Goal: Task Accomplishment & Management: Manage account settings

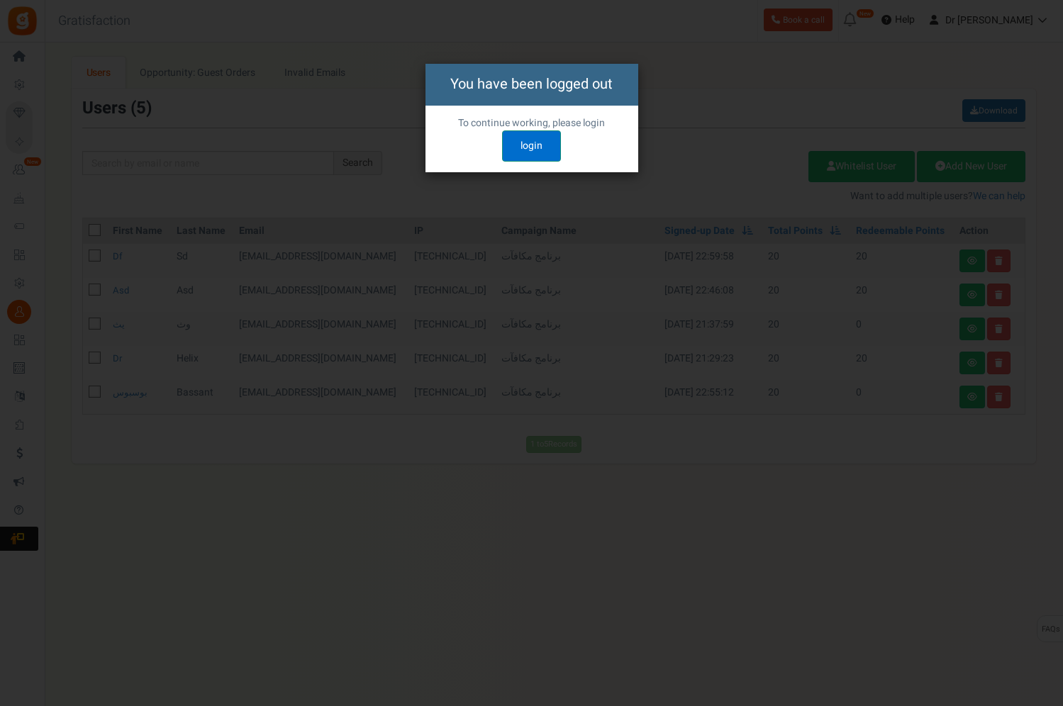
click at [530, 150] on link "login" at bounding box center [531, 145] width 59 height 31
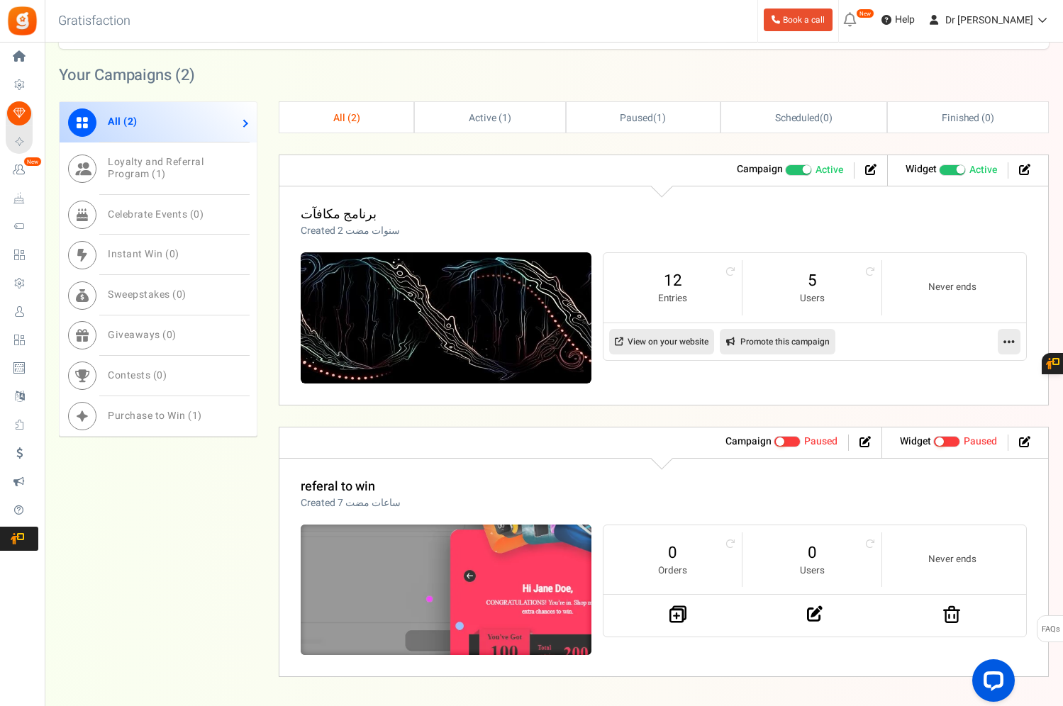
click at [449, 541] on img at bounding box center [445, 590] width 435 height 196
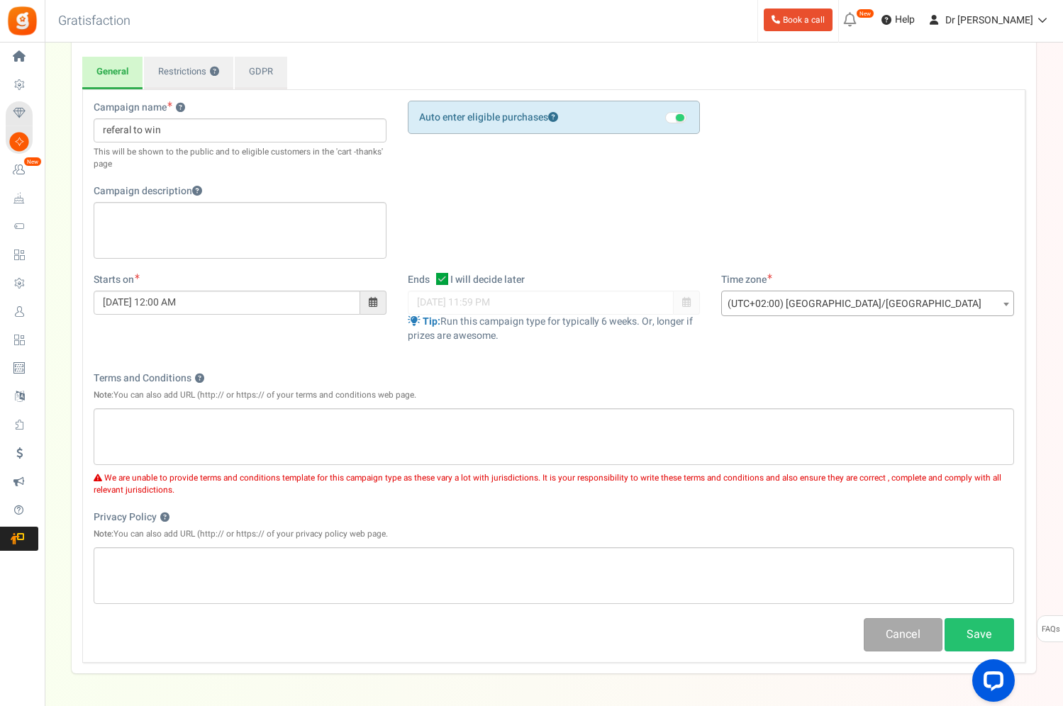
scroll to position [23, 0]
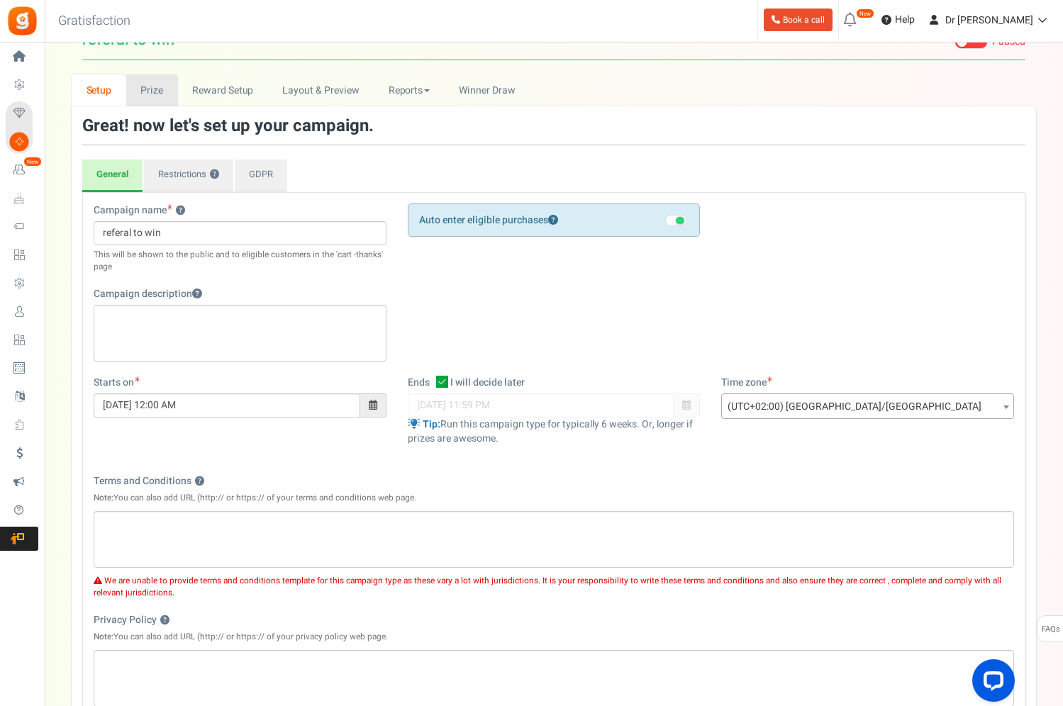
click at [151, 90] on link "Prize" at bounding box center [152, 90] width 52 height 32
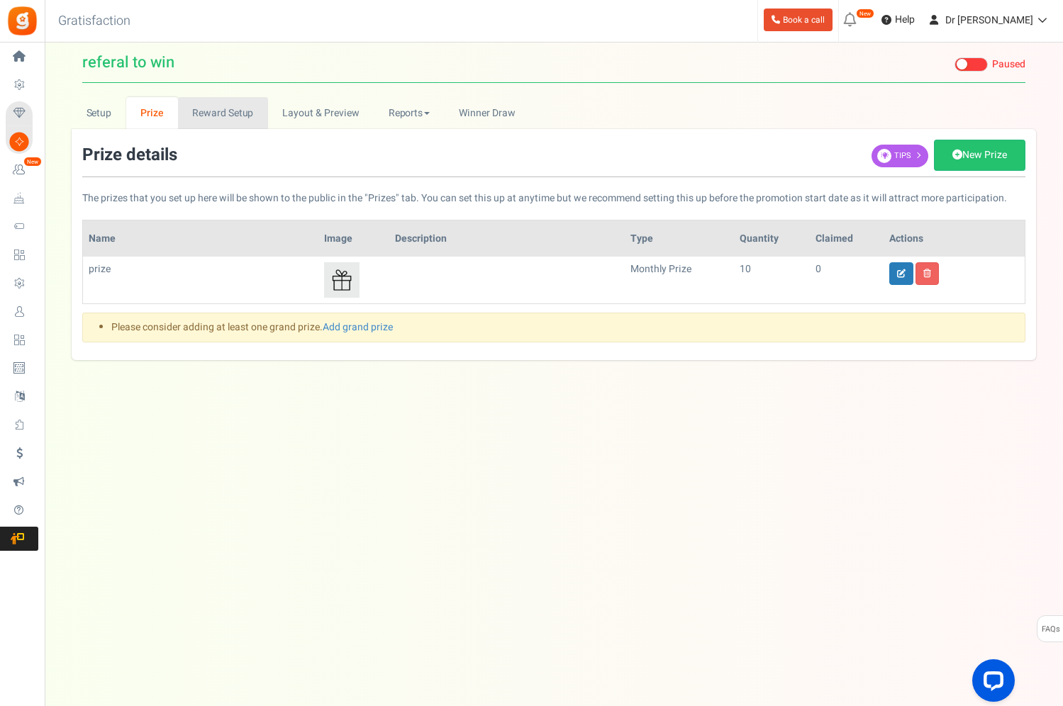
click at [205, 97] on link "Reward Setup" at bounding box center [223, 113] width 90 height 32
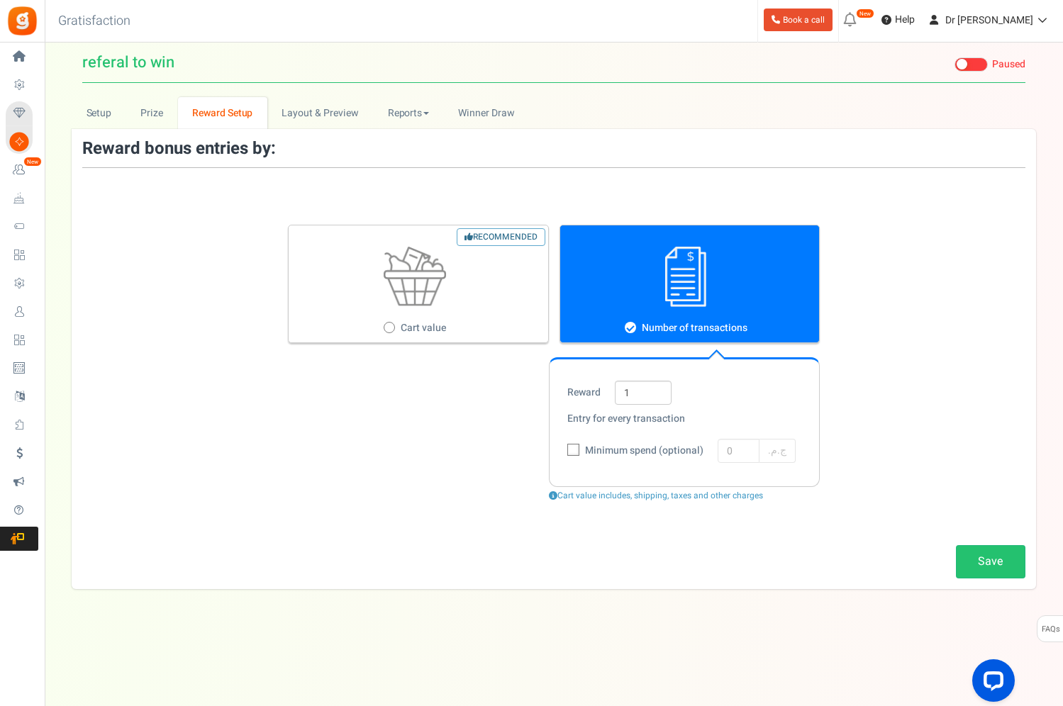
click at [378, 247] on figure at bounding box center [415, 277] width 252 height 60
click at [384, 324] on input "Recommended Cart value" at bounding box center [388, 328] width 9 height 9
radio input "true"
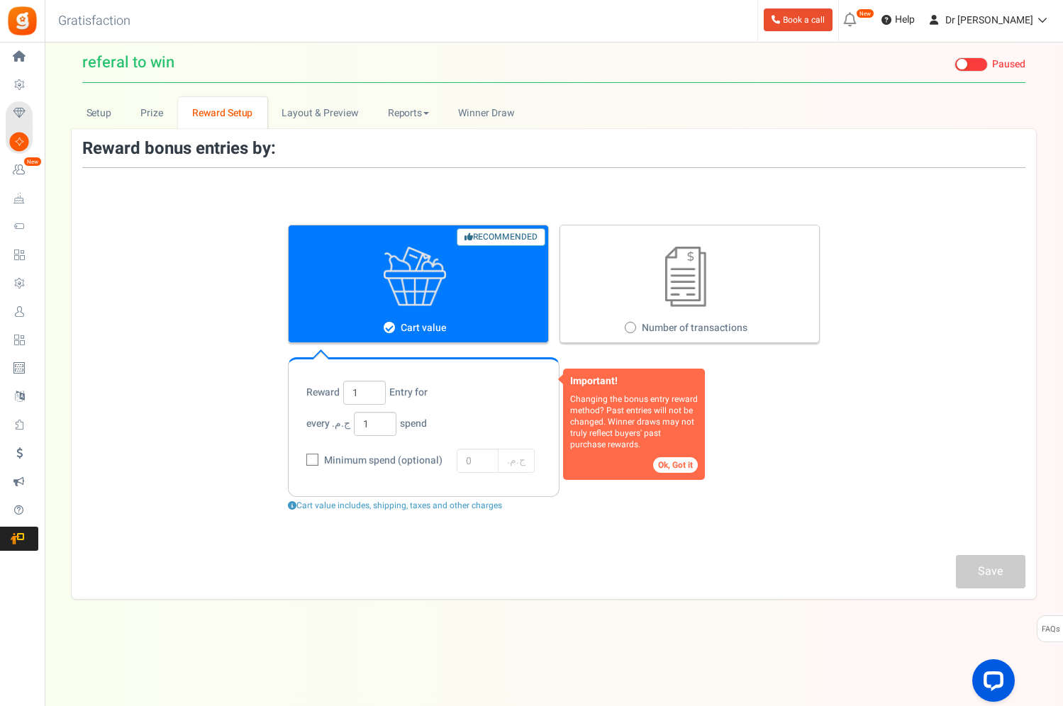
click at [639, 286] on label "Number of transactions" at bounding box center [690, 284] width 261 height 118
click at [634, 324] on input "Number of transactions" at bounding box center [629, 328] width 9 height 9
radio input "true"
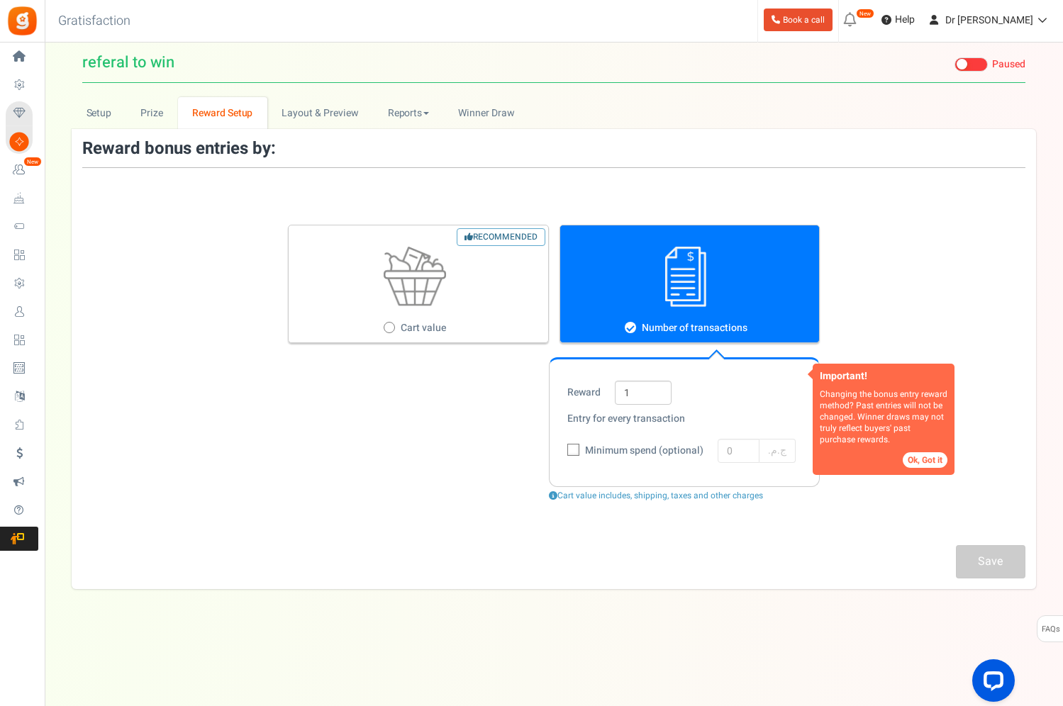
click at [440, 273] on img at bounding box center [415, 277] width 62 height 60
click at [393, 324] on input "Recommended Cart value" at bounding box center [388, 328] width 9 height 9
radio input "true"
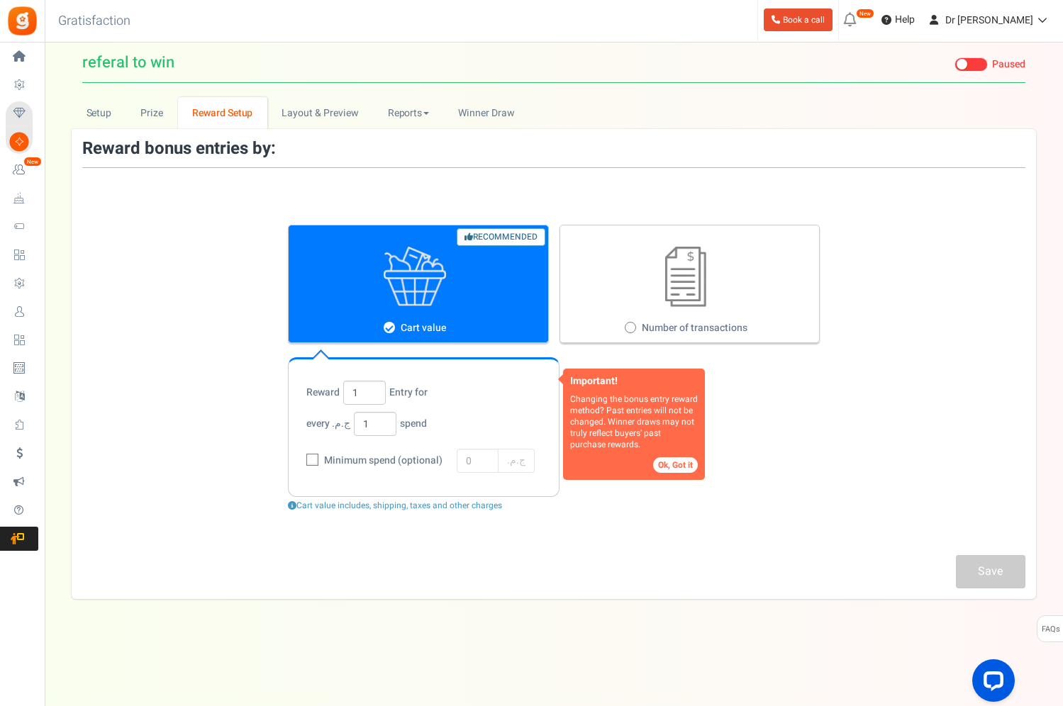
click at [302, 129] on div "Reward bonus entries by: Important! Changing the bonus entry reward method? Pas…" at bounding box center [554, 364] width 965 height 470
click at [305, 97] on link "Layout & Preview" at bounding box center [320, 113] width 106 height 32
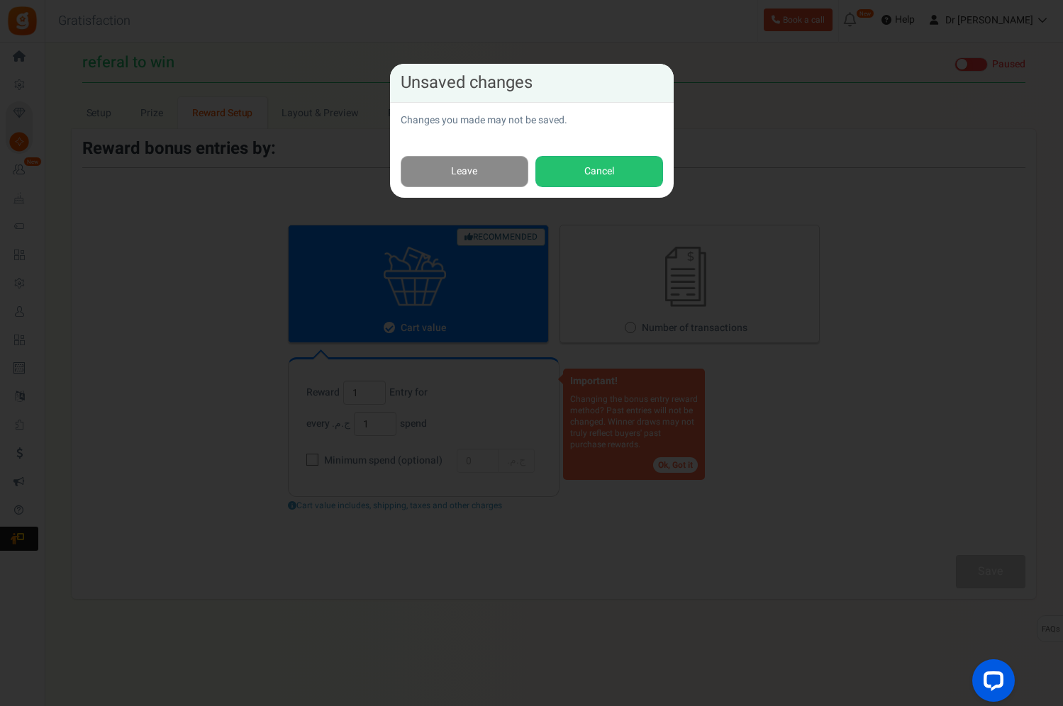
click at [525, 175] on link "Leave" at bounding box center [465, 172] width 128 height 32
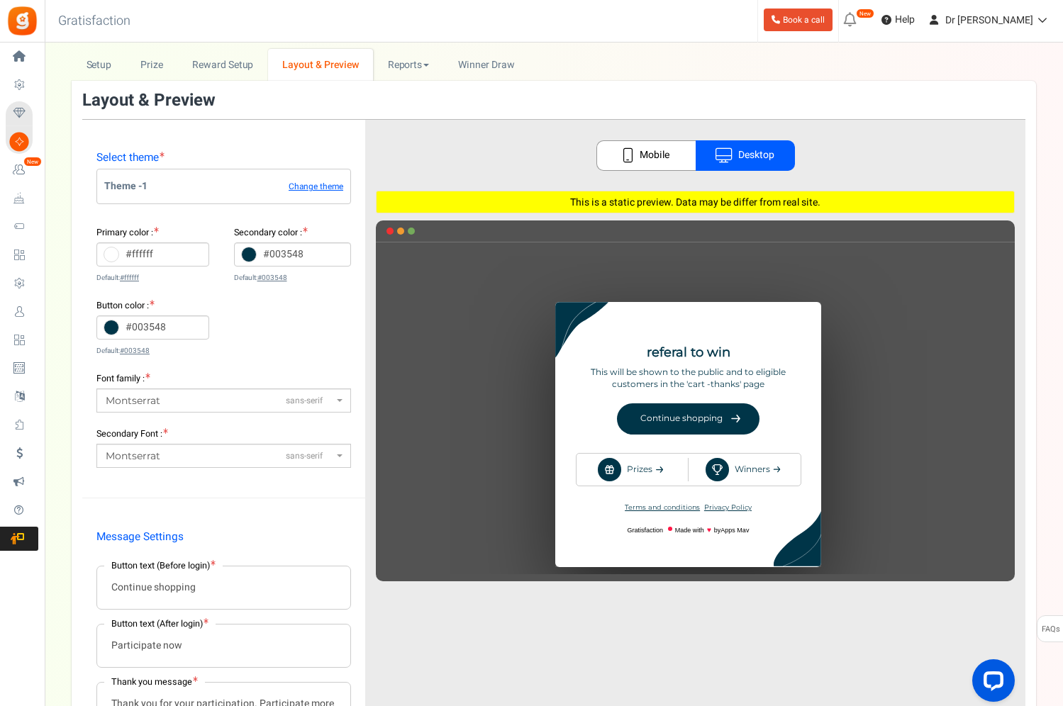
scroll to position [47, 0]
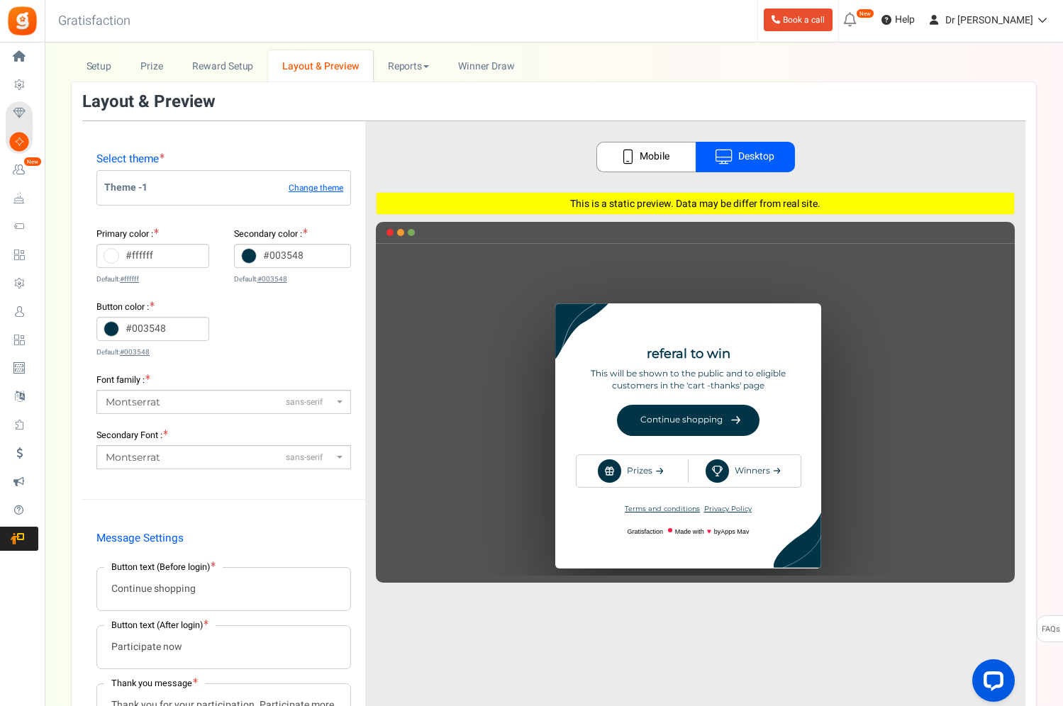
click at [667, 162] on link "Mobile" at bounding box center [645, 157] width 99 height 30
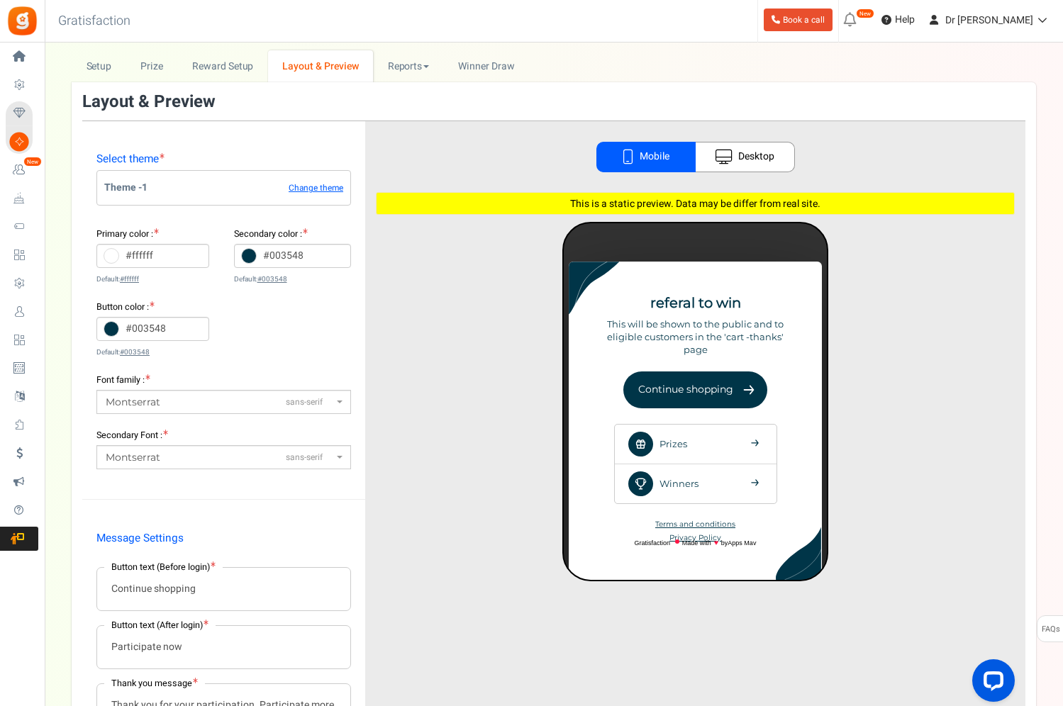
click at [716, 158] on icon at bounding box center [724, 157] width 17 height 15
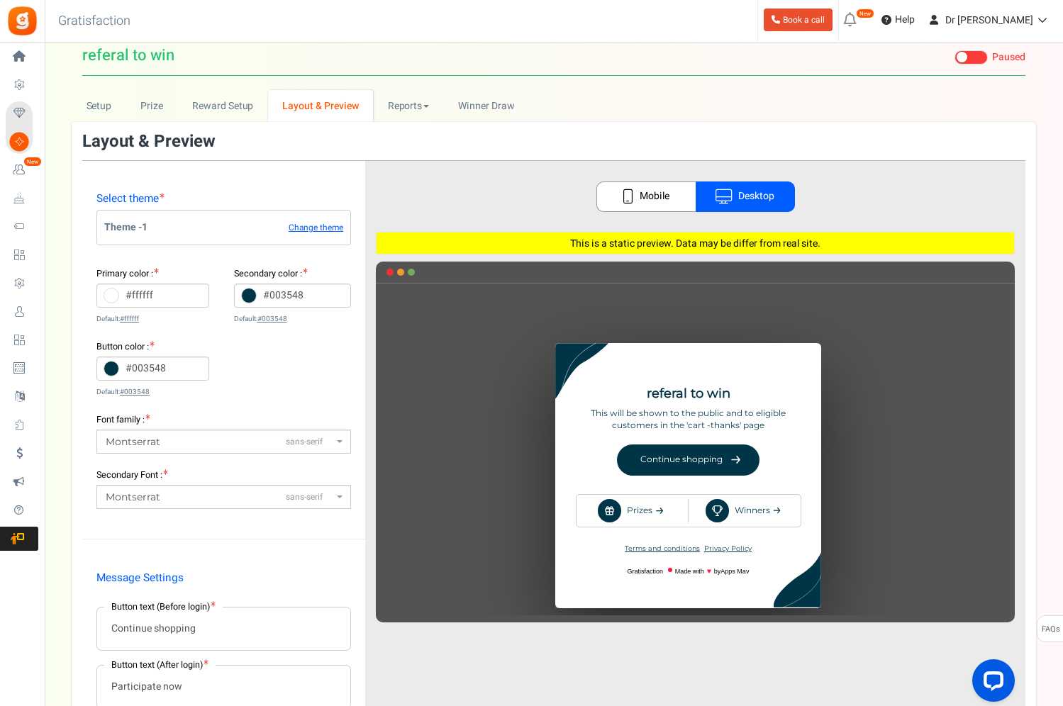
scroll to position [0, 0]
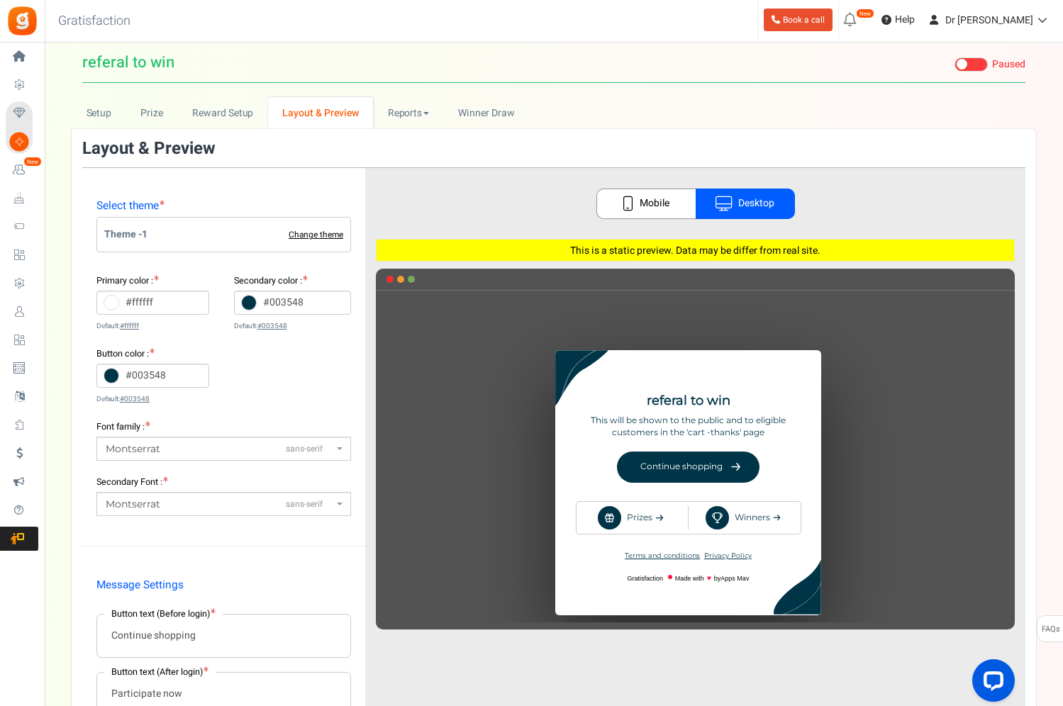
click at [299, 231] on link "Change theme" at bounding box center [316, 234] width 55 height 9
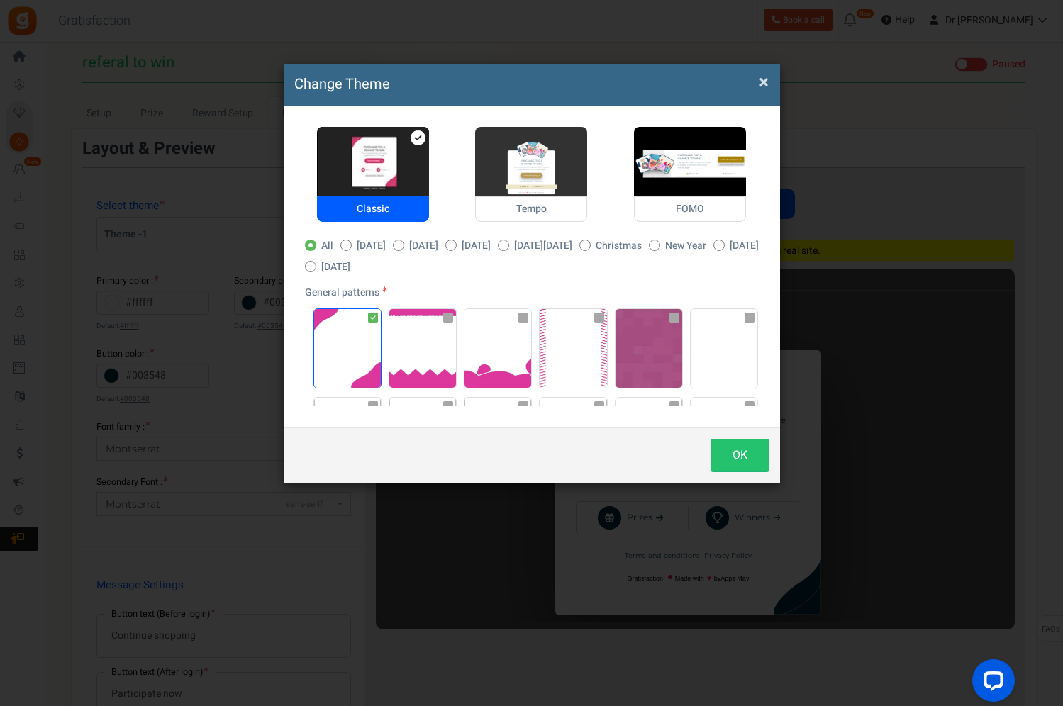
click at [519, 164] on img at bounding box center [531, 162] width 112 height 70
click at [484, 139] on input "Tempo" at bounding box center [479, 134] width 9 height 9
radio input "true"
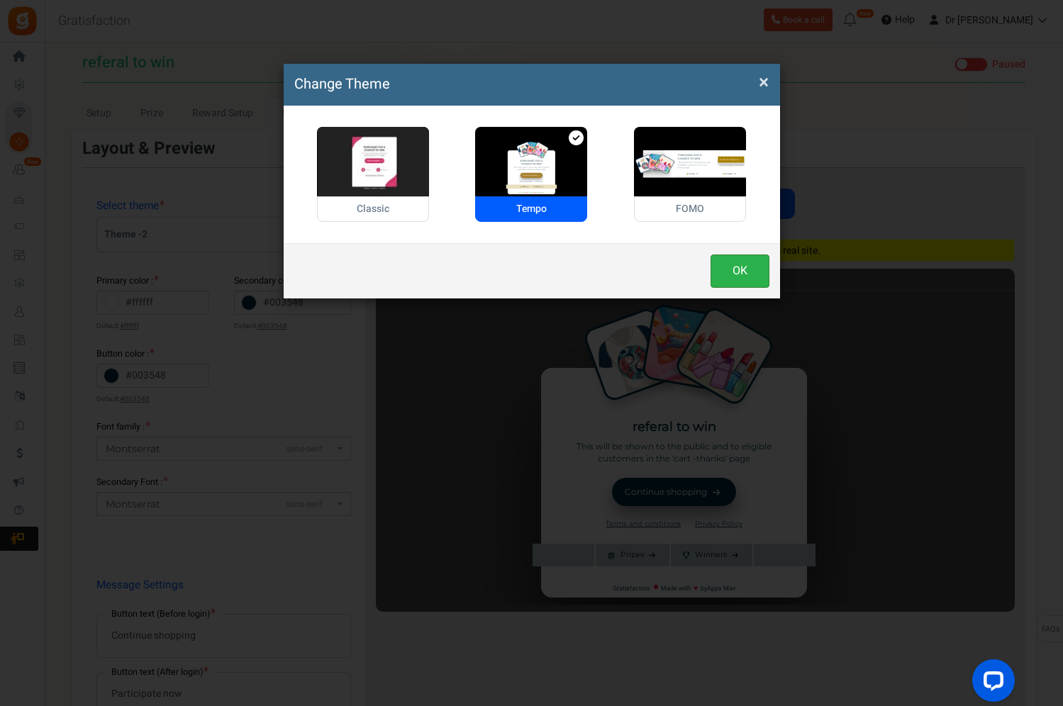
click at [732, 269] on button "OK" at bounding box center [740, 271] width 59 height 33
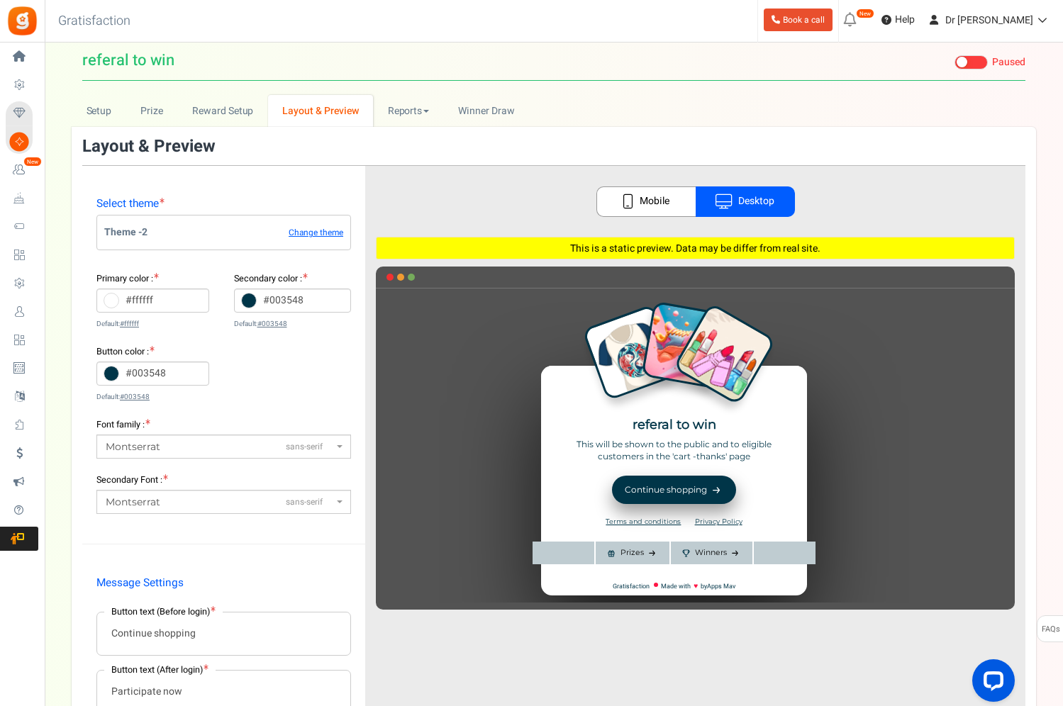
scroll to position [119, 0]
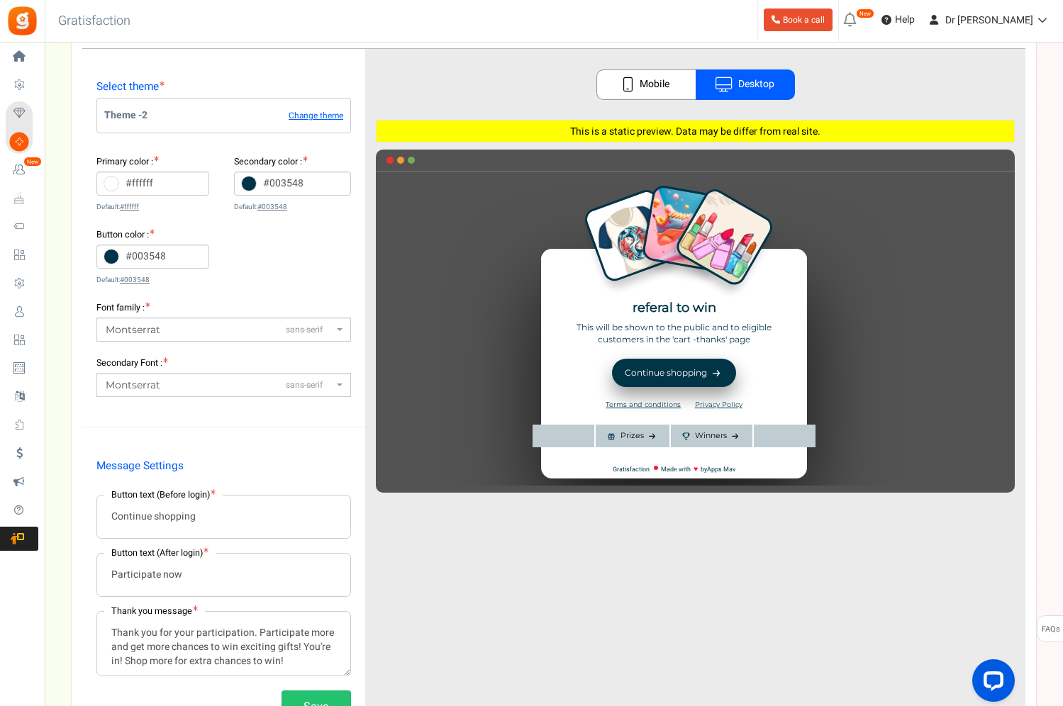
click at [639, 257] on div "♥" at bounding box center [695, 335] width 639 height 301
drag, startPoint x: 597, startPoint y: 122, endPoint x: 804, endPoint y: 131, distance: 206.6
click at [804, 131] on div "This is a static preview. Data may be differ from real site." at bounding box center [695, 131] width 639 height 23
click at [808, 131] on div "This is a static preview. Data may be differ from real site." at bounding box center [695, 131] width 639 height 23
click at [645, 437] on div "♥" at bounding box center [695, 335] width 639 height 301
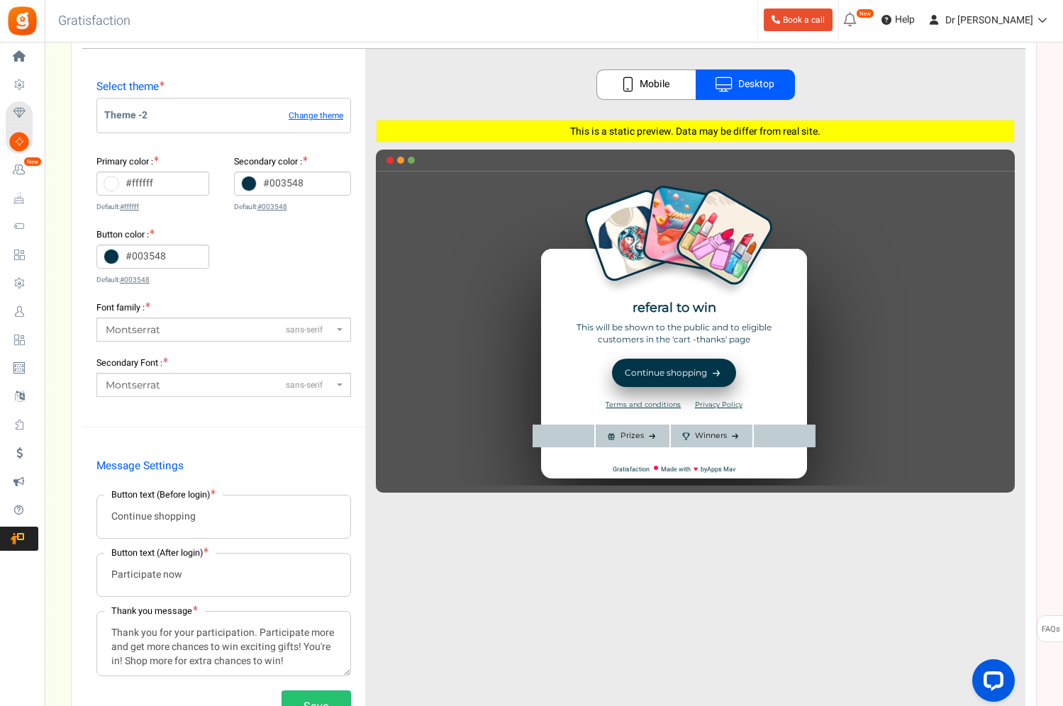
click at [689, 435] on div "♥" at bounding box center [695, 335] width 639 height 301
click at [702, 374] on div "♥" at bounding box center [695, 335] width 639 height 301
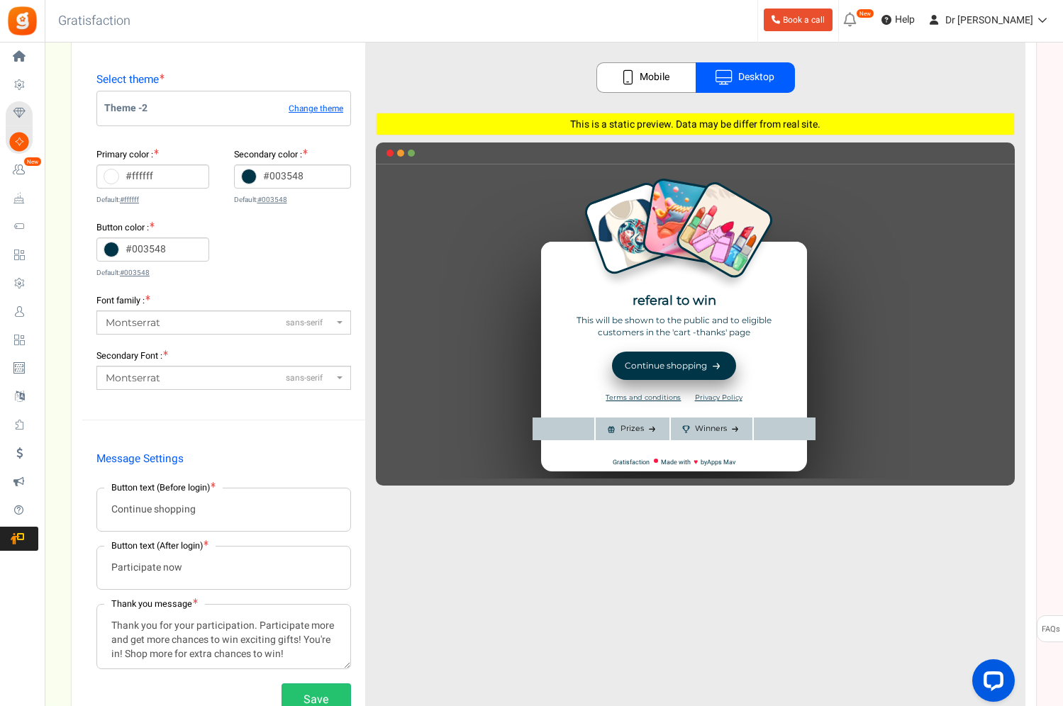
scroll to position [0, 0]
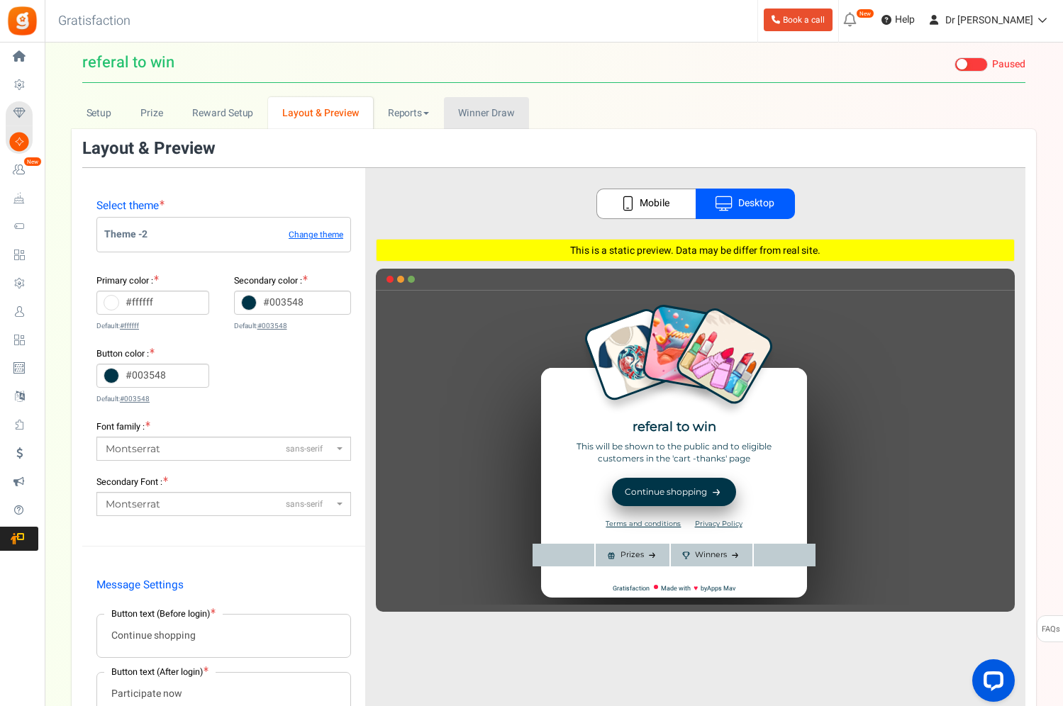
click at [472, 110] on span "Winner Draw" at bounding box center [486, 113] width 56 height 15
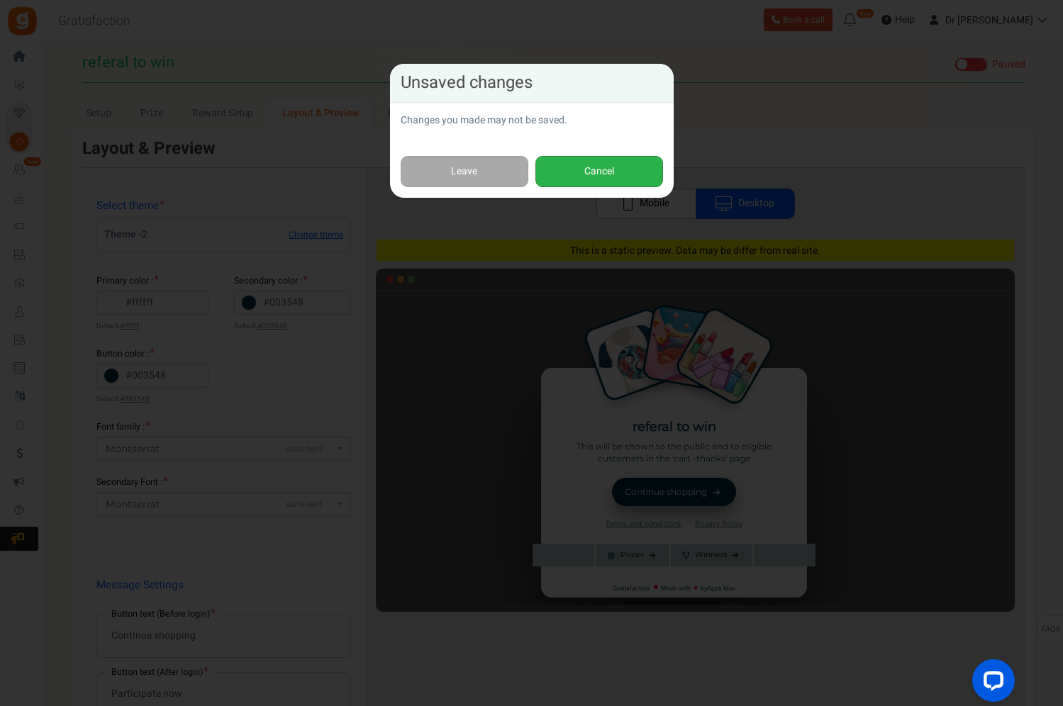
click at [579, 168] on button "Cancel" at bounding box center [599, 172] width 128 height 32
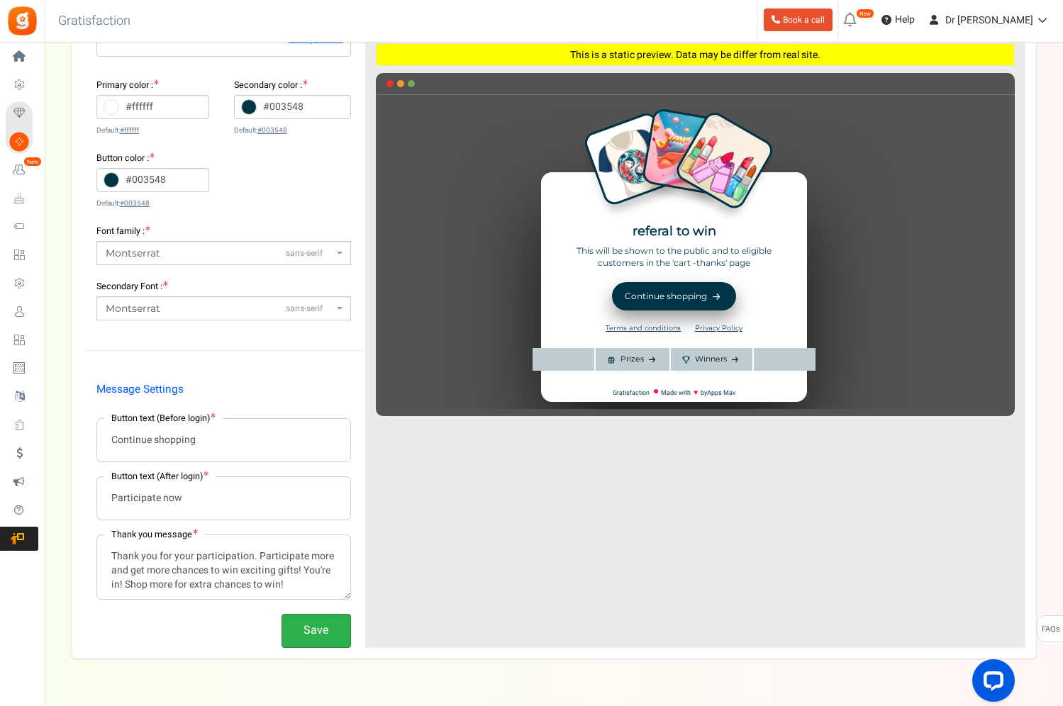
click at [330, 639] on button "Save" at bounding box center [317, 630] width 70 height 33
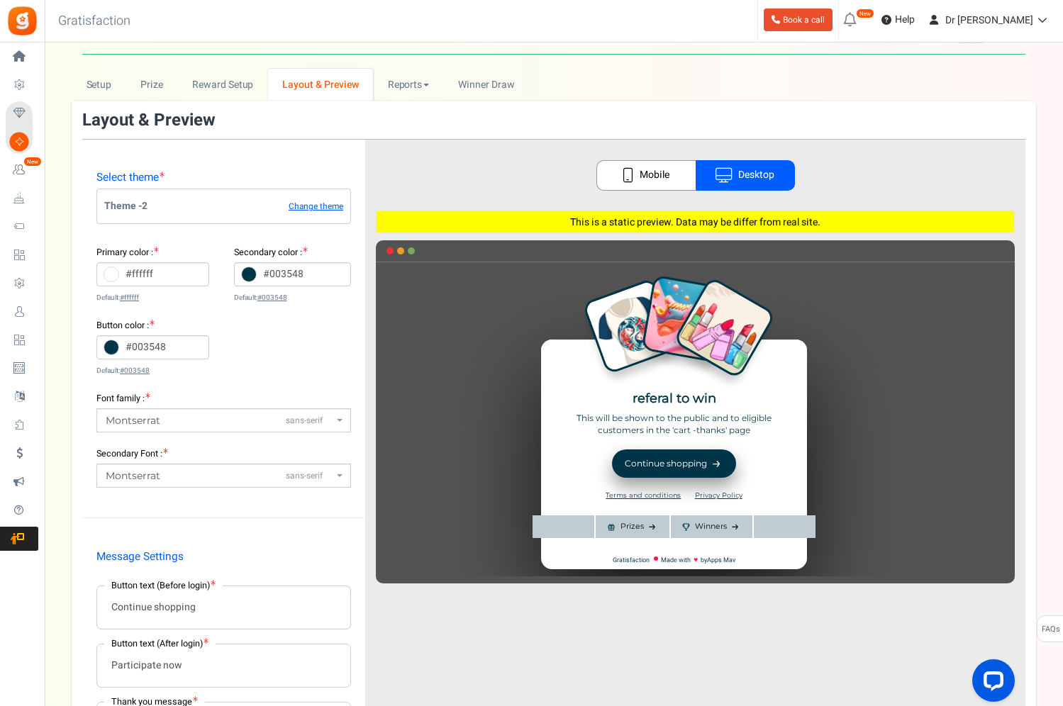
scroll to position [16, 0]
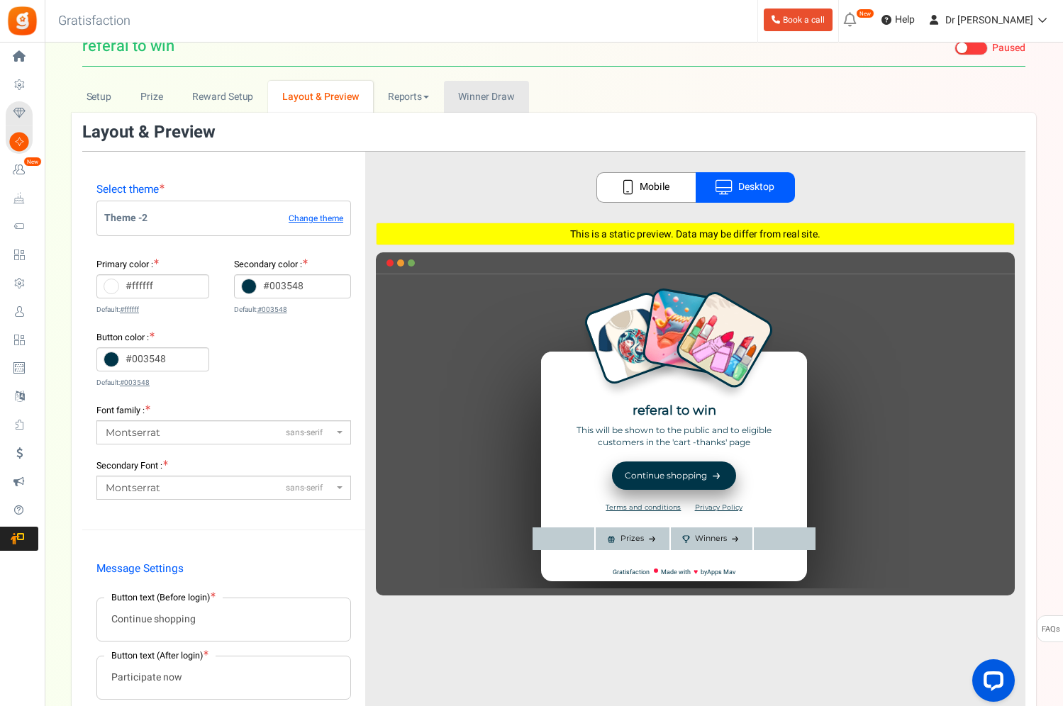
click at [476, 103] on span "Winner Draw" at bounding box center [486, 96] width 56 height 15
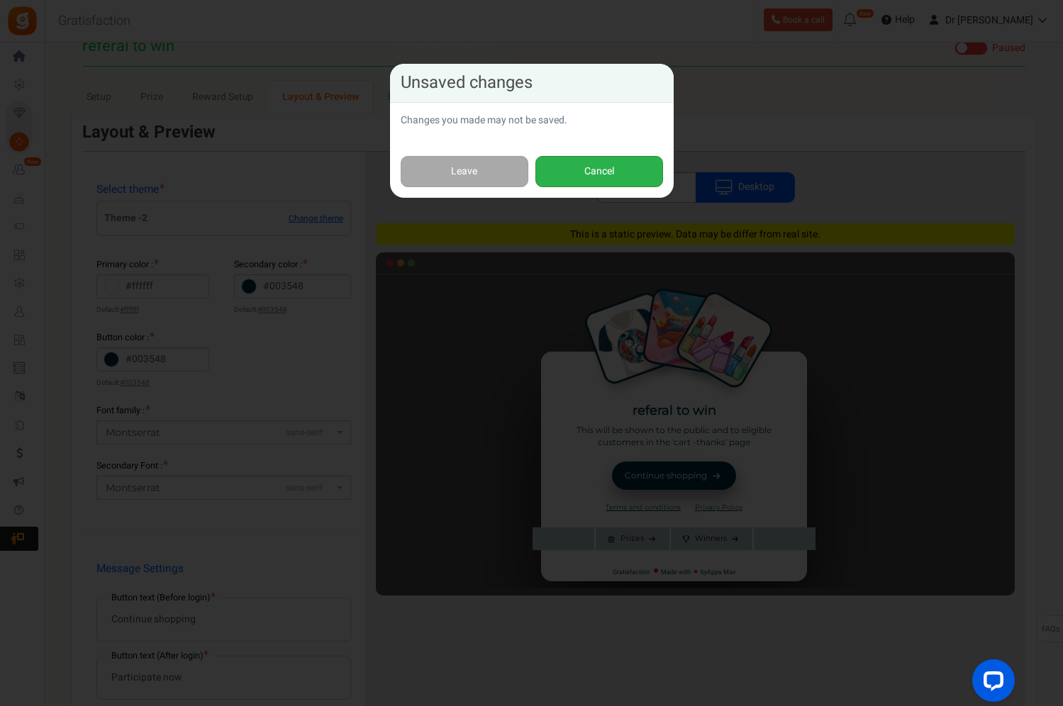
click at [572, 169] on button "Cancel" at bounding box center [599, 172] width 128 height 32
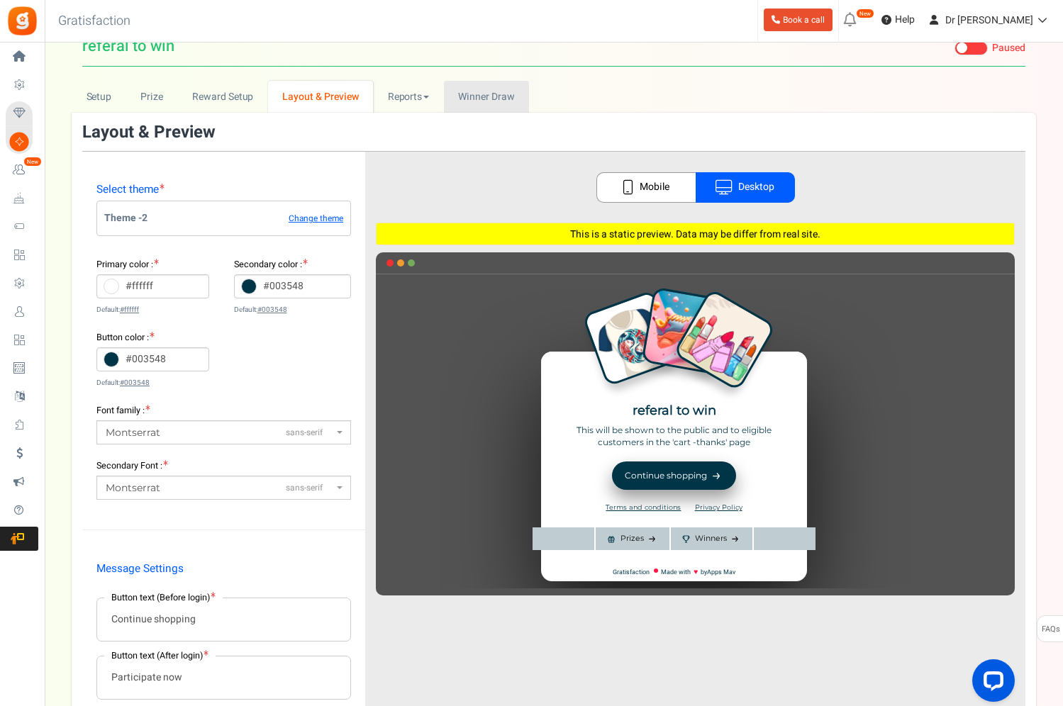
click at [493, 96] on span "Winner Draw" at bounding box center [486, 96] width 56 height 15
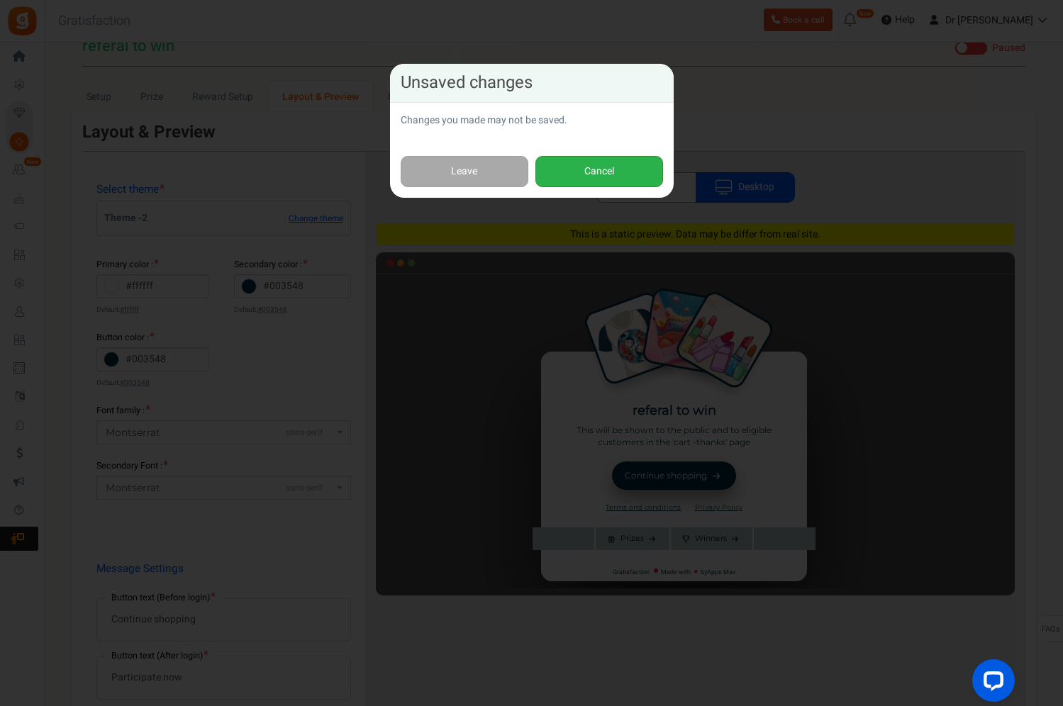
click at [577, 165] on button "Cancel" at bounding box center [599, 172] width 128 height 32
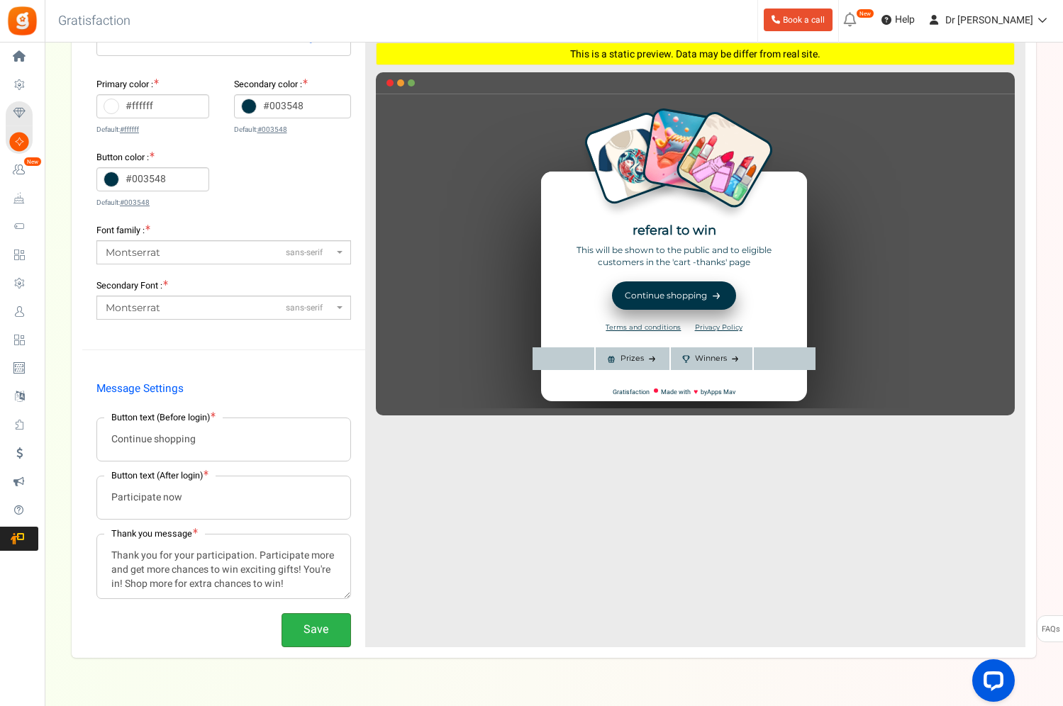
scroll to position [196, 0]
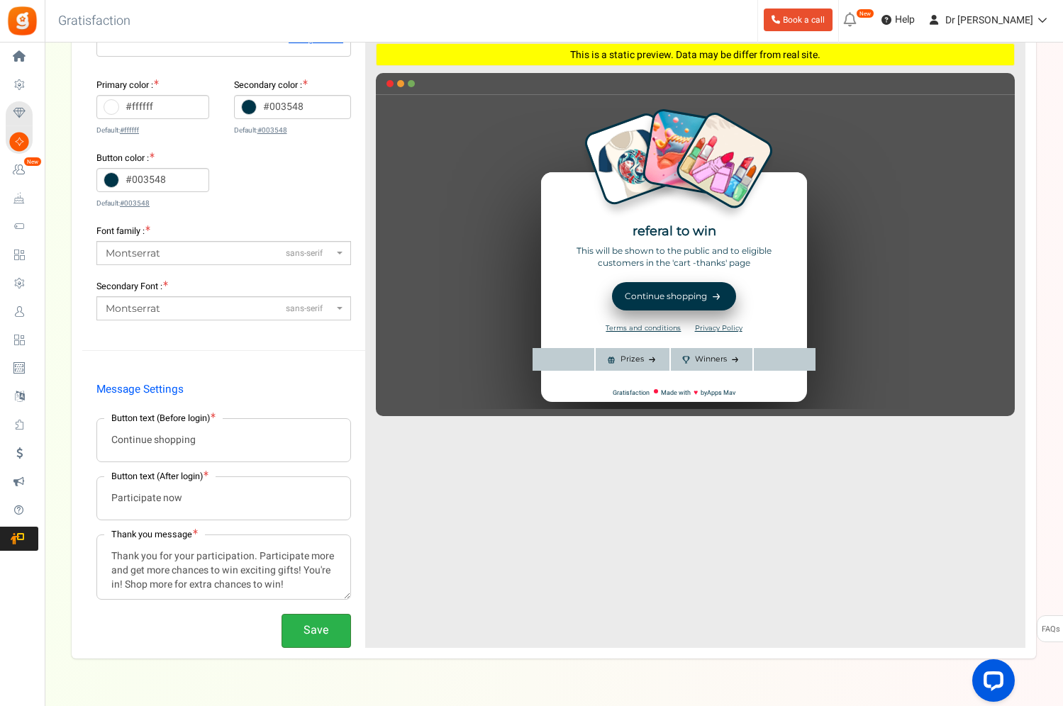
click at [325, 631] on button "Save" at bounding box center [317, 630] width 70 height 33
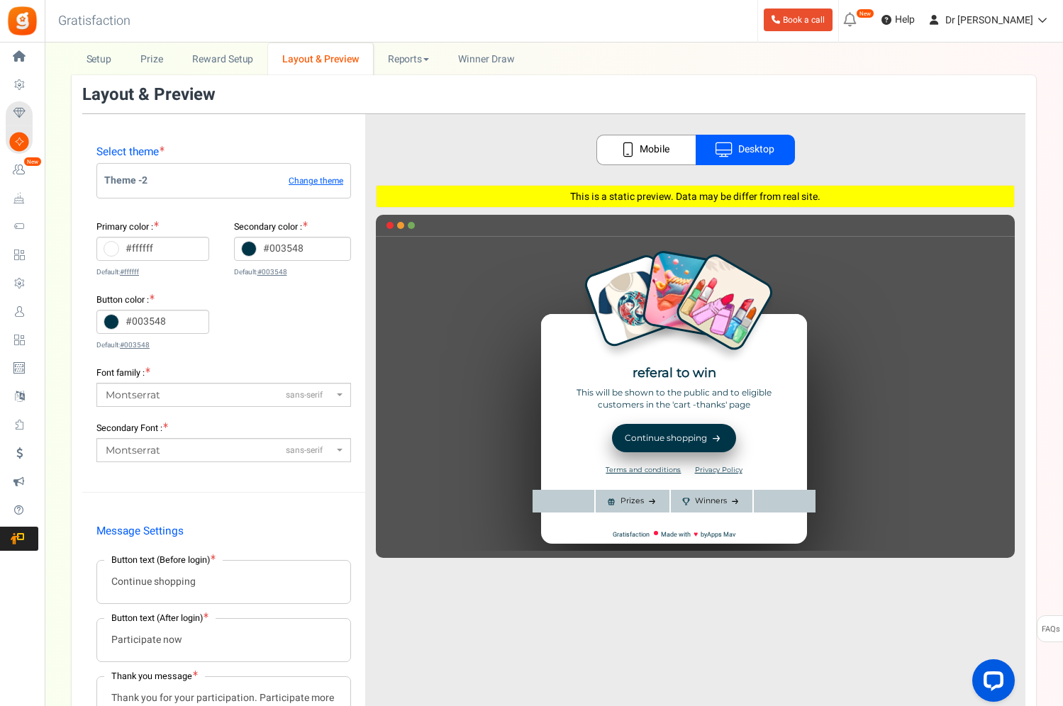
scroll to position [6, 0]
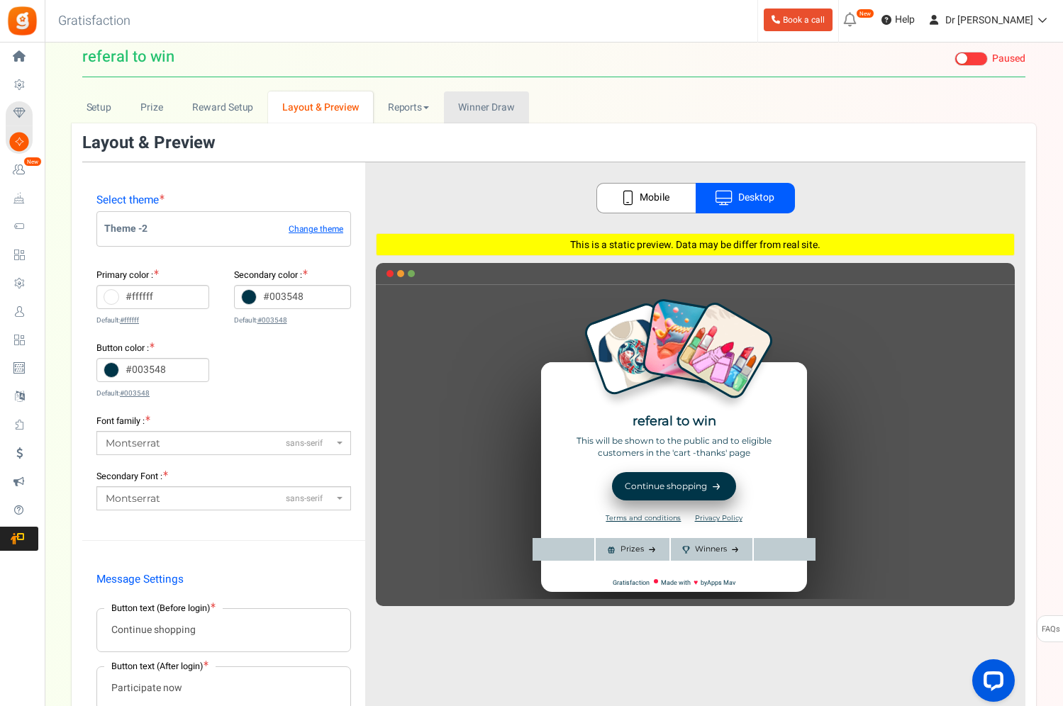
click at [472, 97] on link "Winners Winner Draw" at bounding box center [486, 107] width 85 height 32
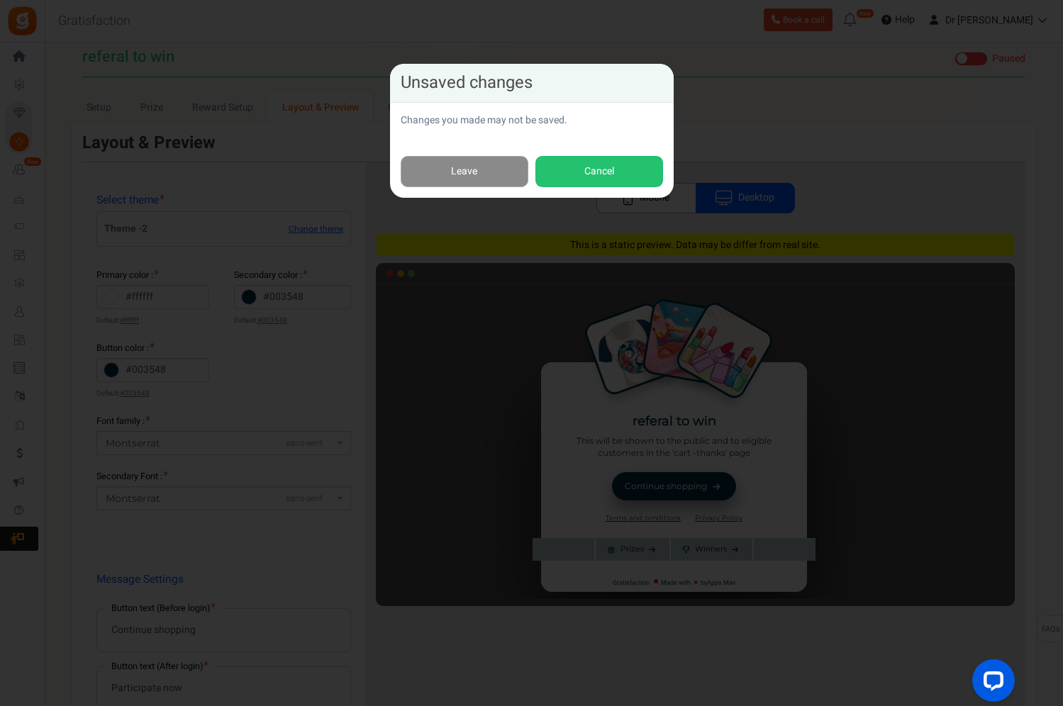
click at [468, 158] on link "Leave" at bounding box center [465, 172] width 128 height 32
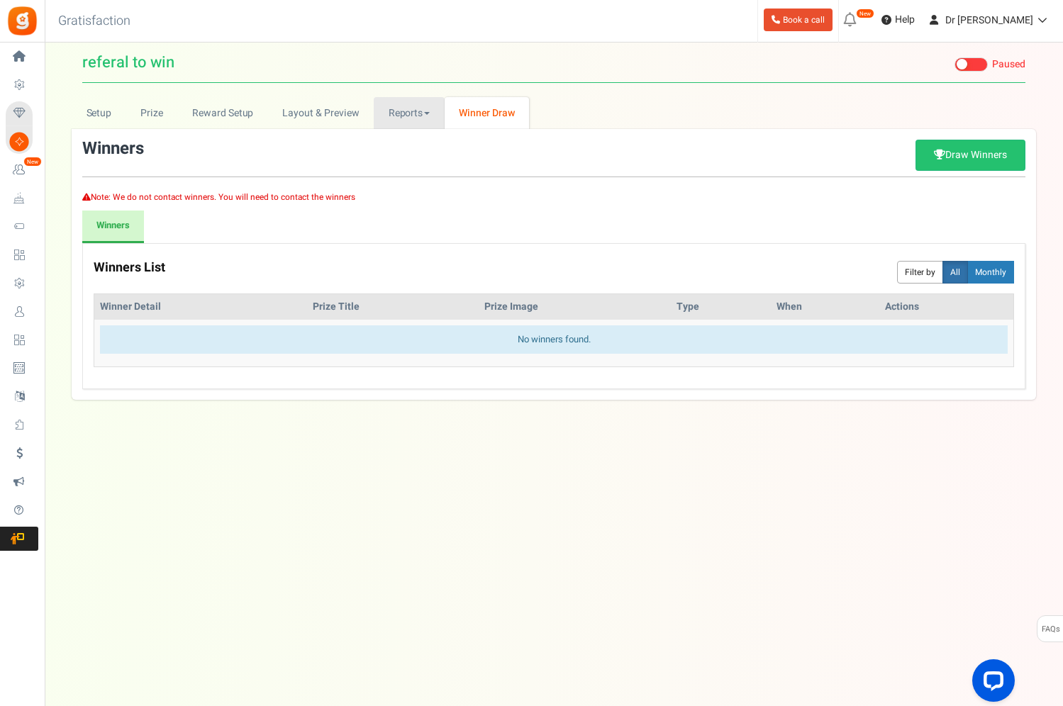
click at [394, 97] on link "Reports" at bounding box center [409, 113] width 71 height 32
click at [357, 104] on div at bounding box center [531, 353] width 1063 height 706
click at [343, 106] on link "Layout & Preview" at bounding box center [321, 113] width 106 height 32
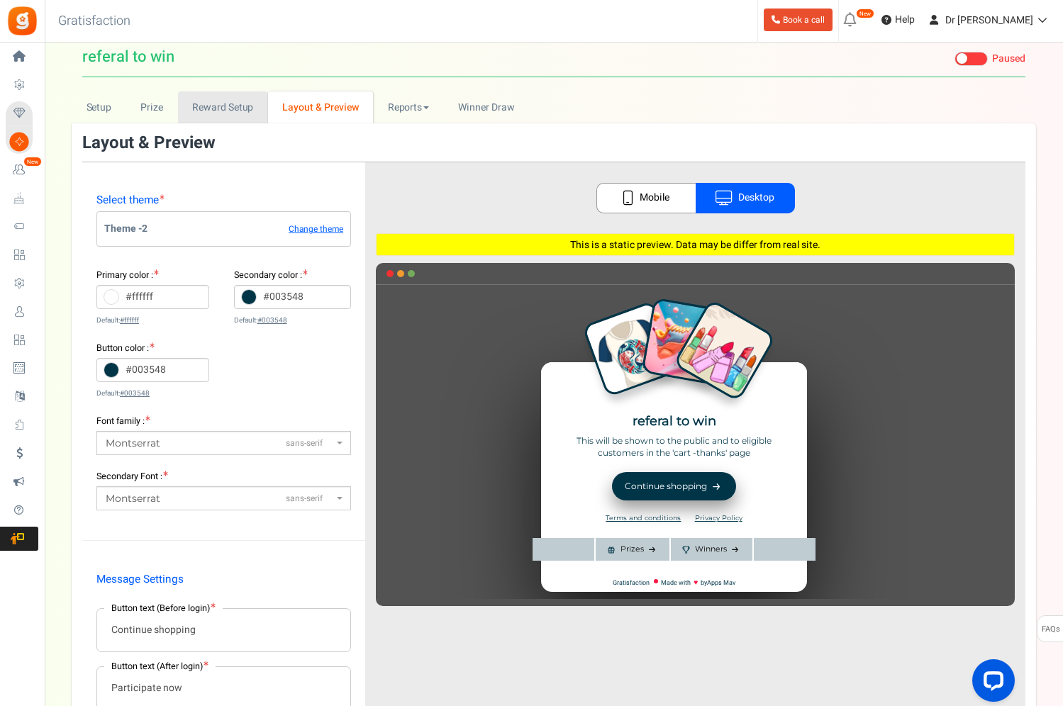
click at [203, 114] on link "Reward Setup" at bounding box center [223, 107] width 90 height 32
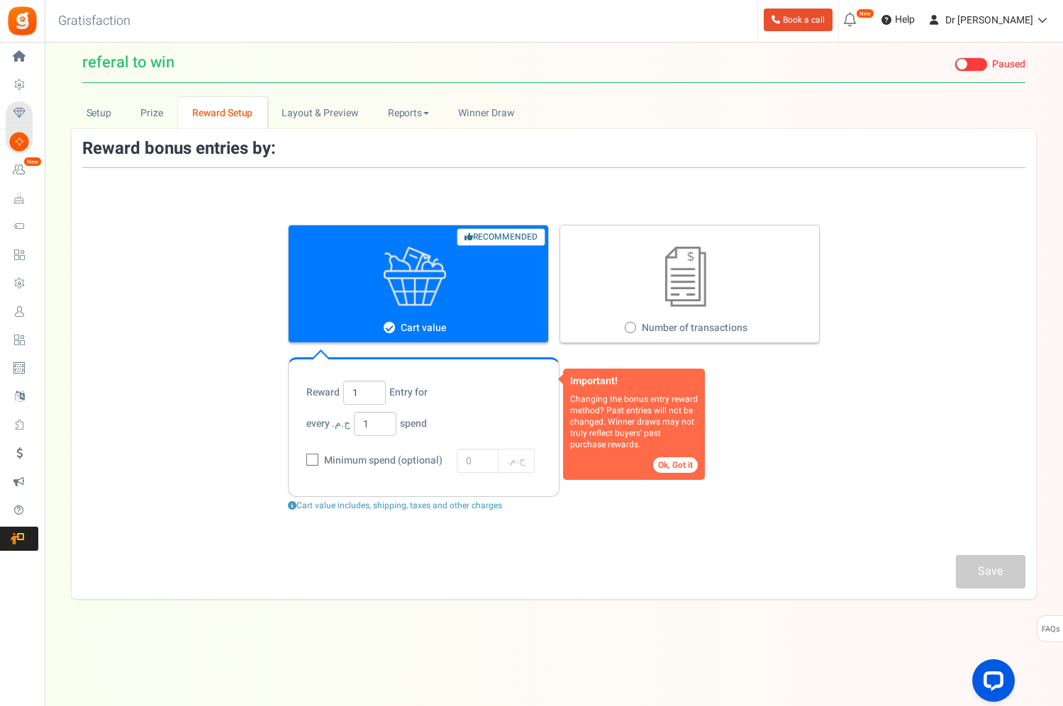
drag, startPoint x: 354, startPoint y: 454, endPoint x: 416, endPoint y: 450, distance: 62.5
click at [416, 454] on span "Minimum spend (optional)" at bounding box center [382, 461] width 122 height 14
click at [301, 457] on input "Minimum spend (optional)" at bounding box center [296, 461] width 9 height 9
click at [416, 454] on span "Minimum spend (optional)" at bounding box center [382, 461] width 122 height 14
click at [301, 457] on input "Minimum spend (optional)" at bounding box center [296, 461] width 9 height 9
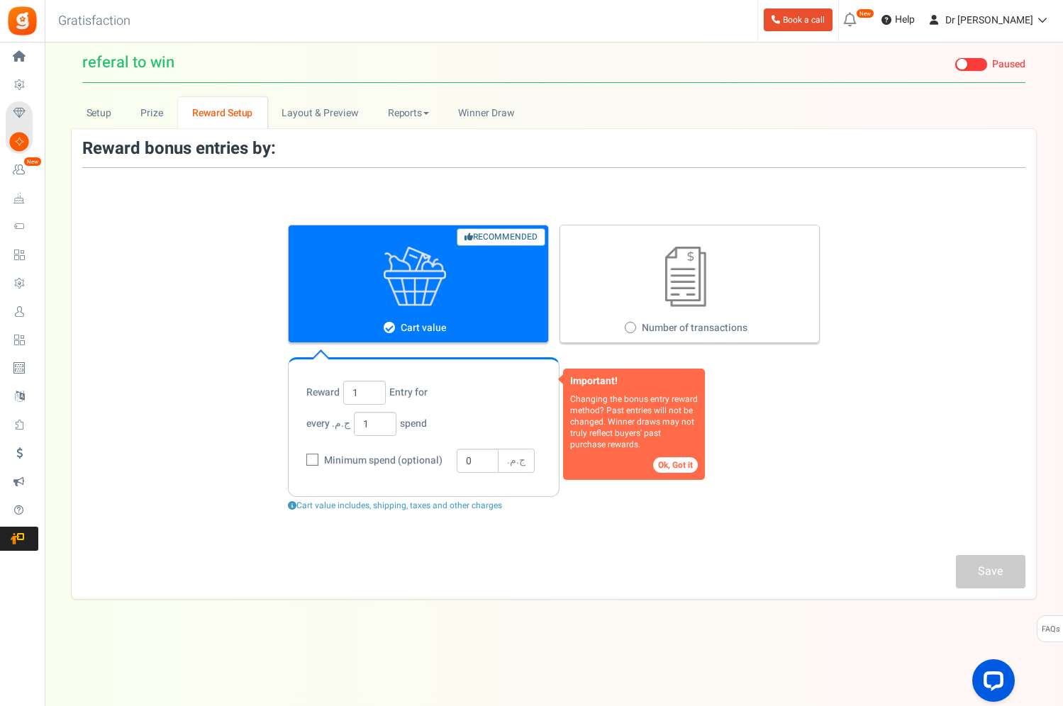
checkbox input "false"
click at [640, 311] on label "Number of transactions" at bounding box center [690, 284] width 261 height 118
click at [634, 324] on input "Number of transactions" at bounding box center [629, 328] width 9 height 9
radio input "true"
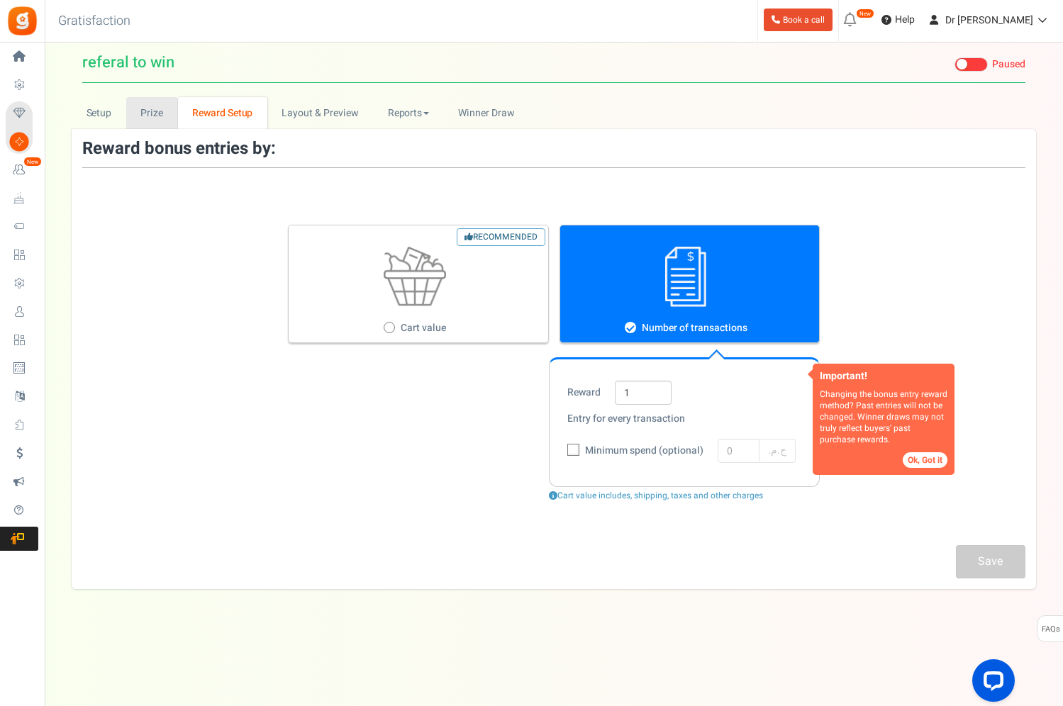
click at [143, 102] on link "Prize" at bounding box center [152, 113] width 52 height 32
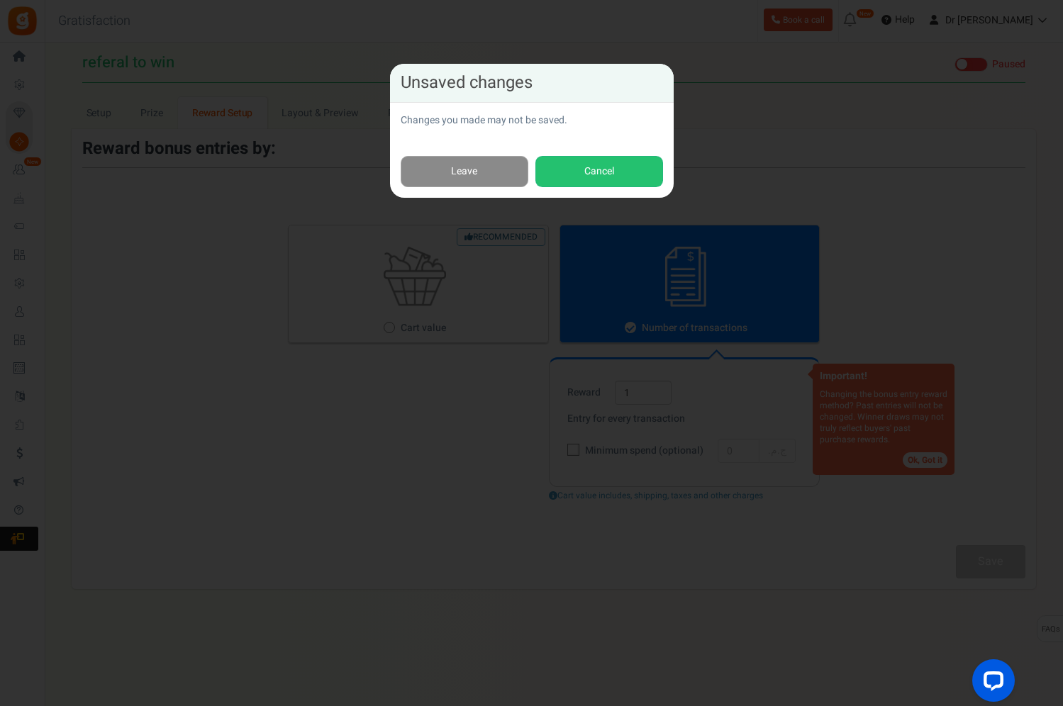
click at [457, 172] on link "Leave" at bounding box center [465, 172] width 128 height 32
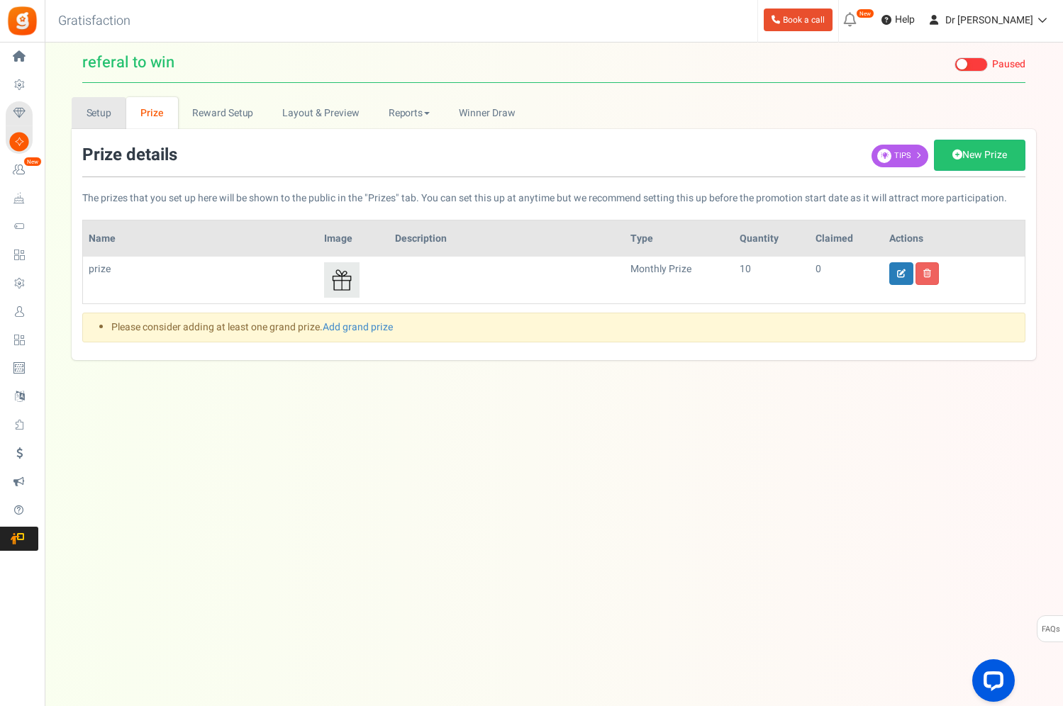
click at [104, 106] on link "Setup" at bounding box center [99, 113] width 55 height 32
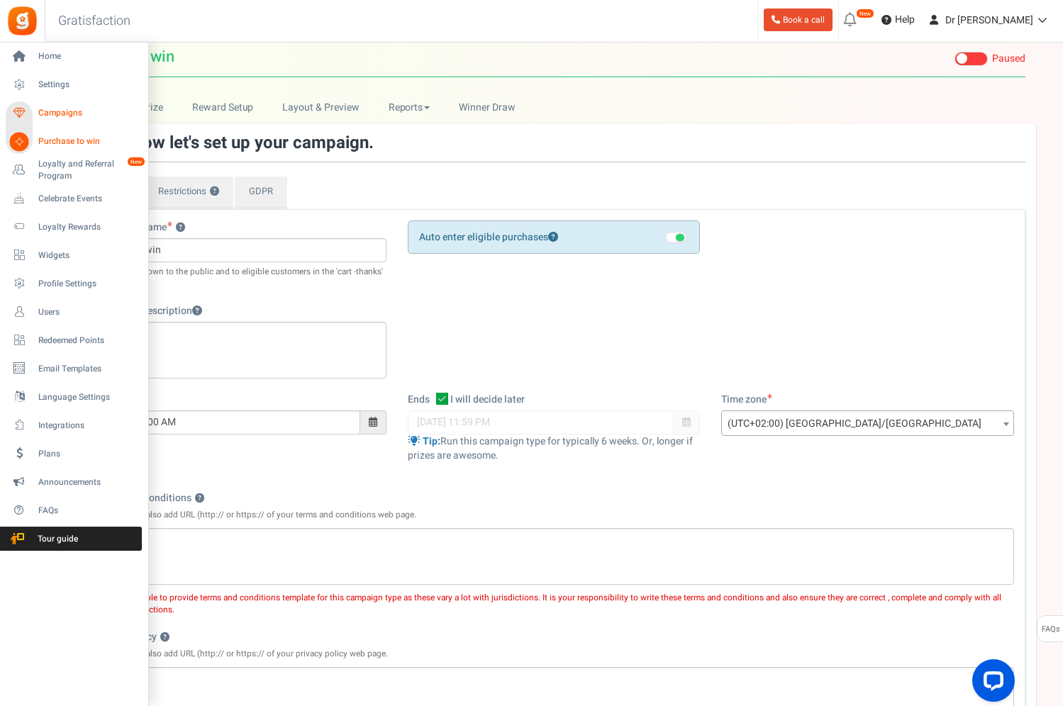
click at [36, 113] on link "Campaigns" at bounding box center [74, 113] width 136 height 24
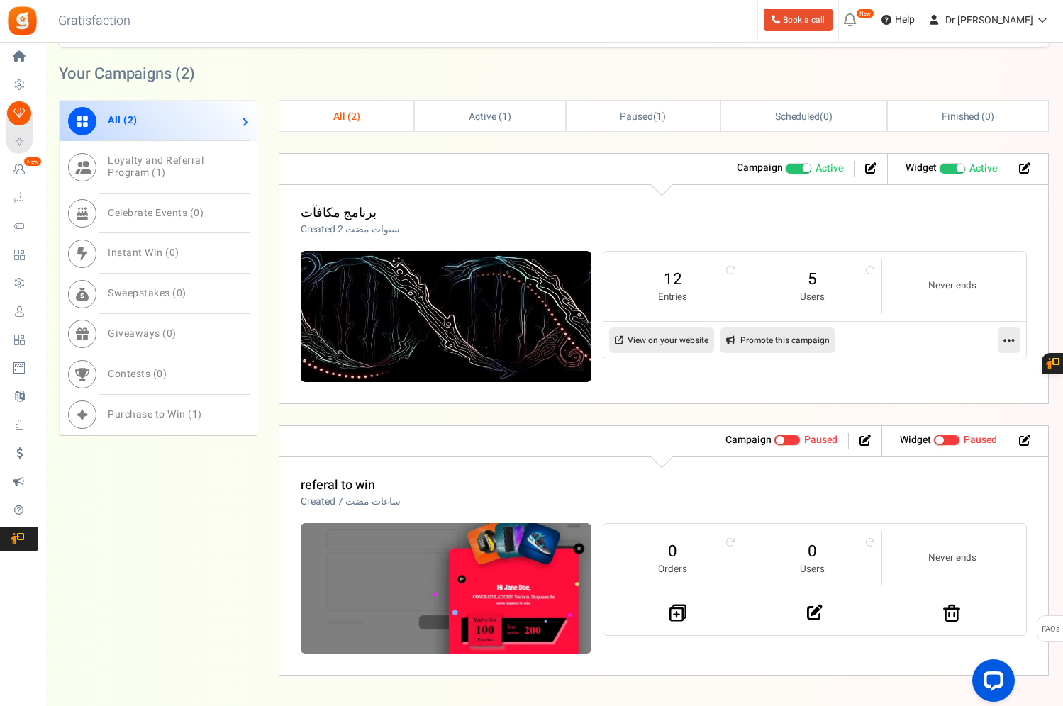
scroll to position [612, 0]
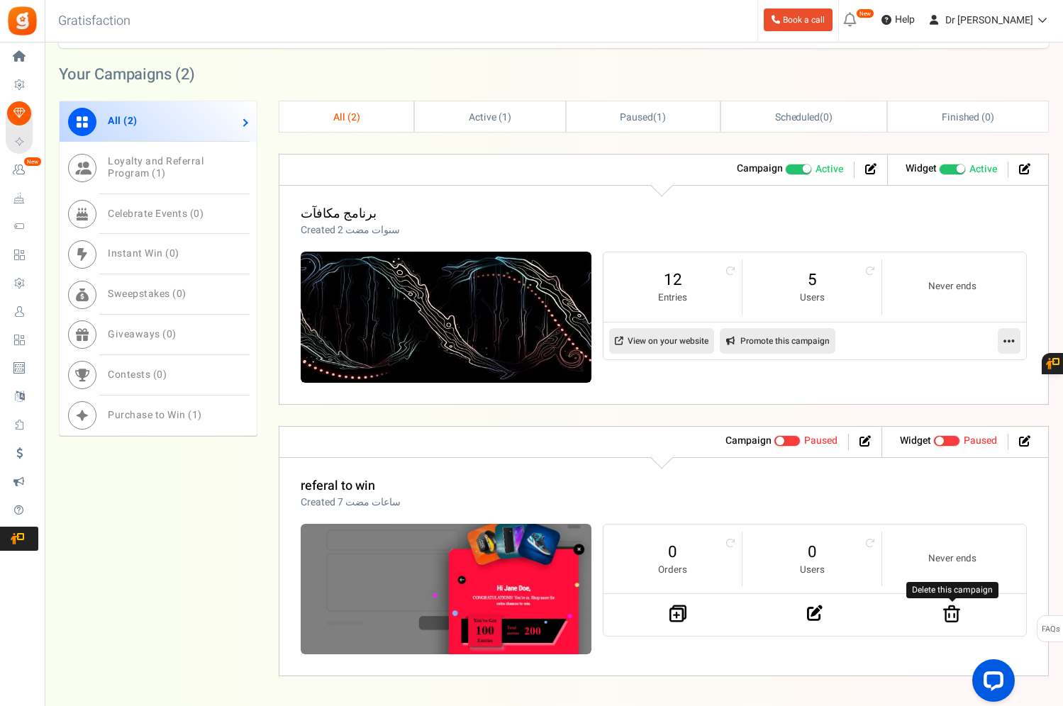
click at [952, 616] on icon at bounding box center [951, 614] width 17 height 18
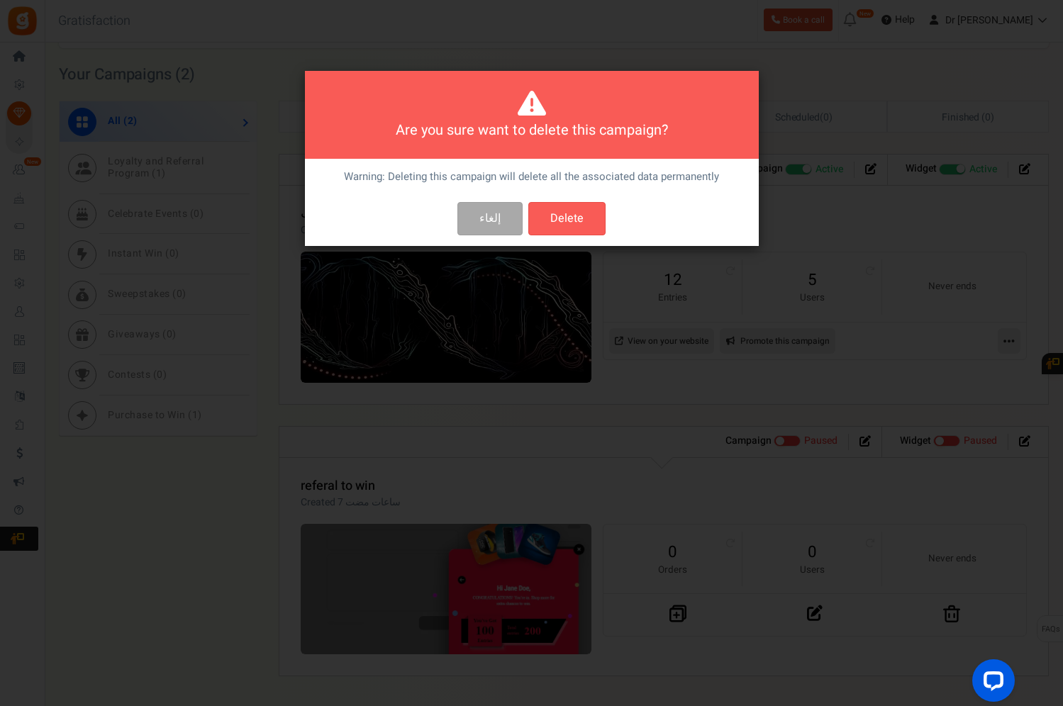
click at [574, 228] on button "Delete" at bounding box center [566, 218] width 77 height 33
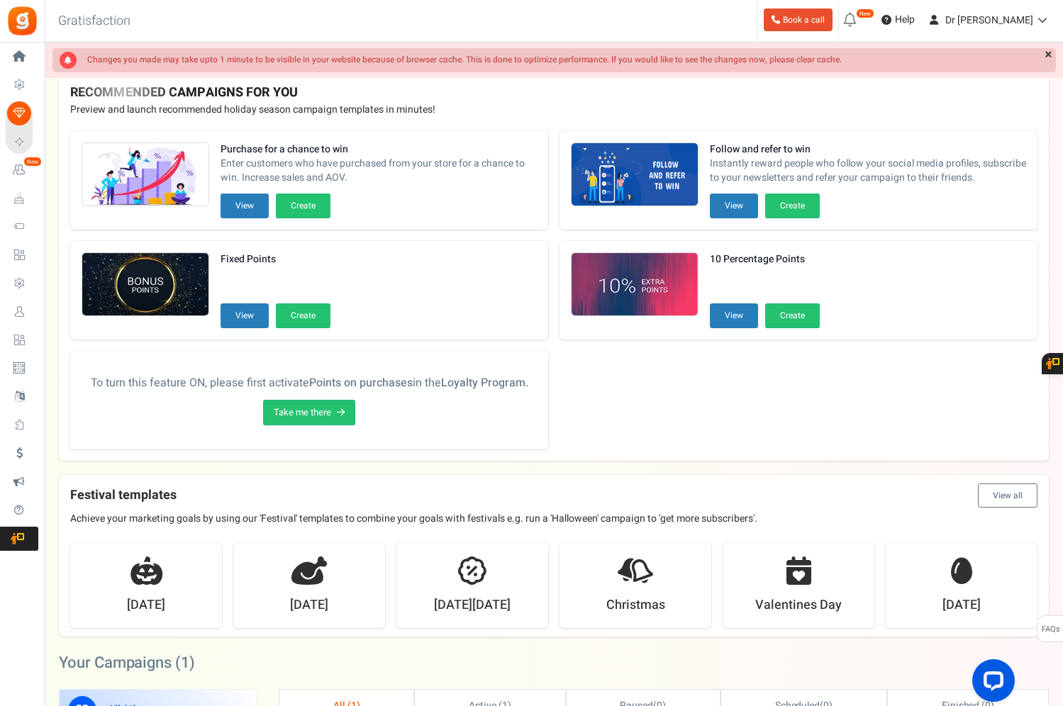
scroll to position [0, 0]
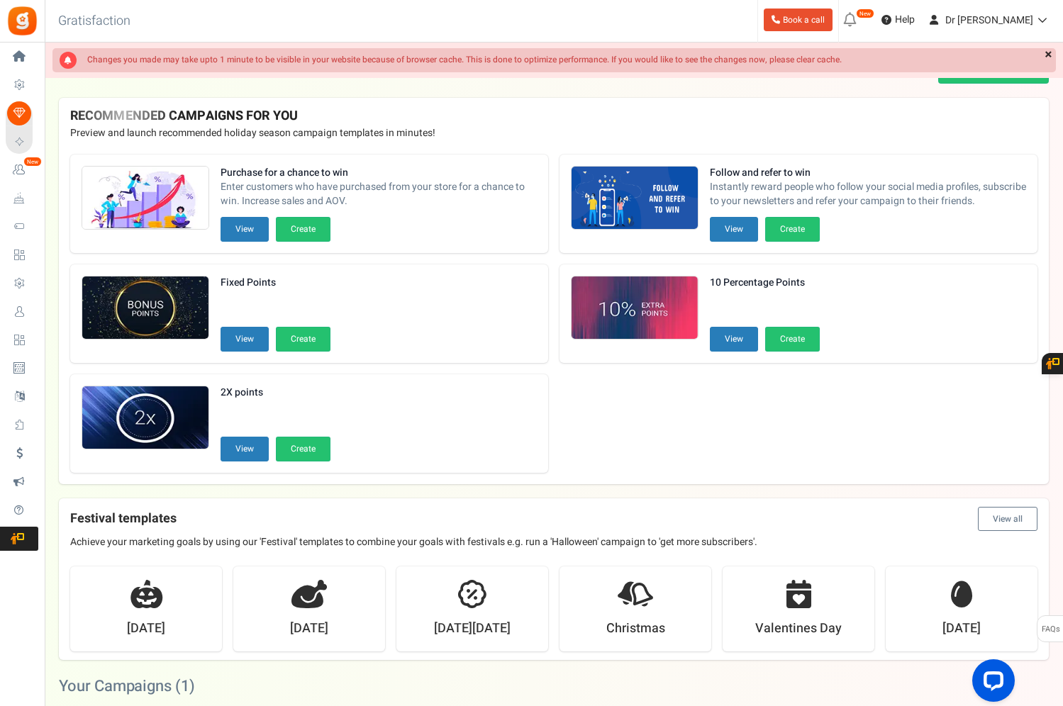
click at [1051, 55] on link "×" at bounding box center [1048, 55] width 15 height 14
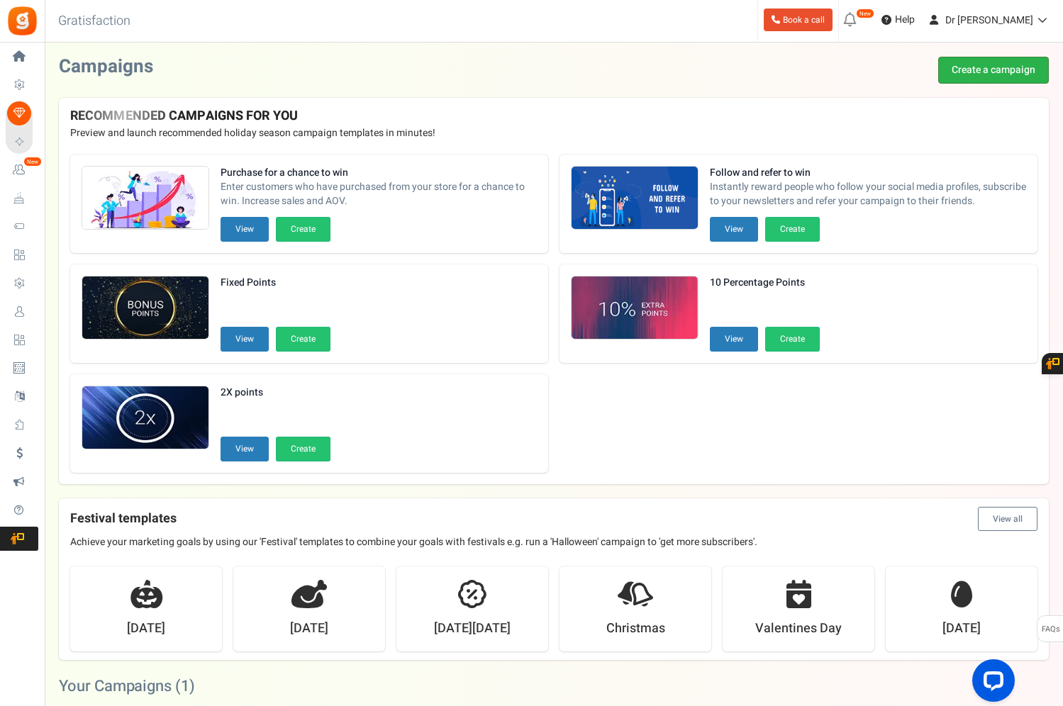
click at [975, 75] on link "Create a campaign" at bounding box center [993, 70] width 111 height 27
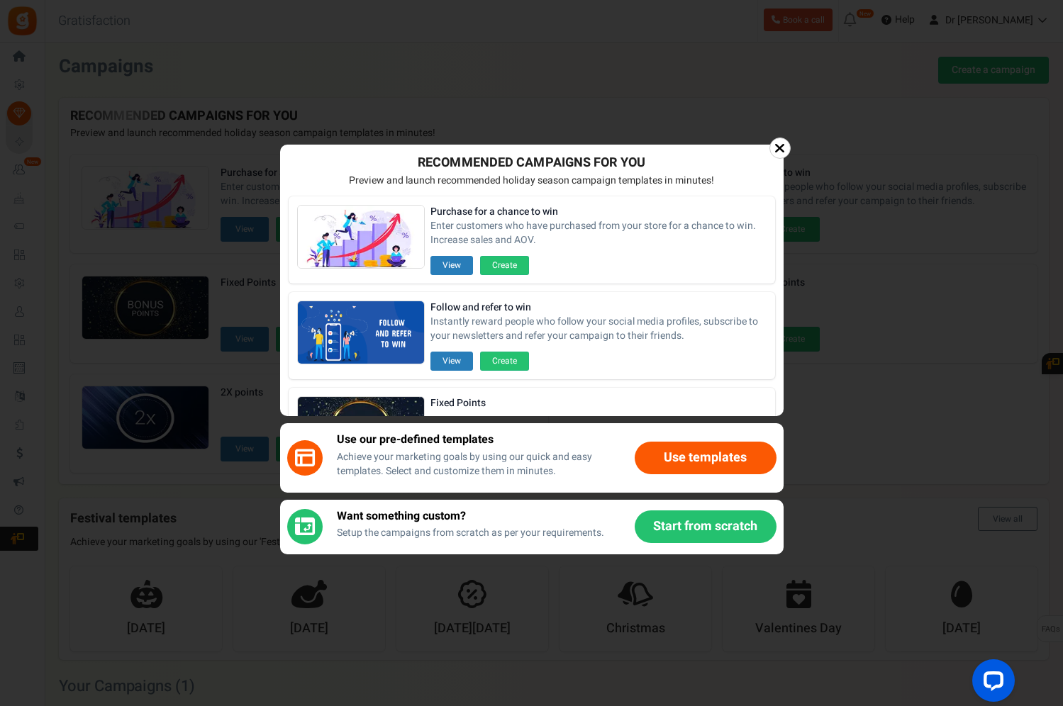
click at [662, 457] on button "Use templates" at bounding box center [706, 458] width 142 height 33
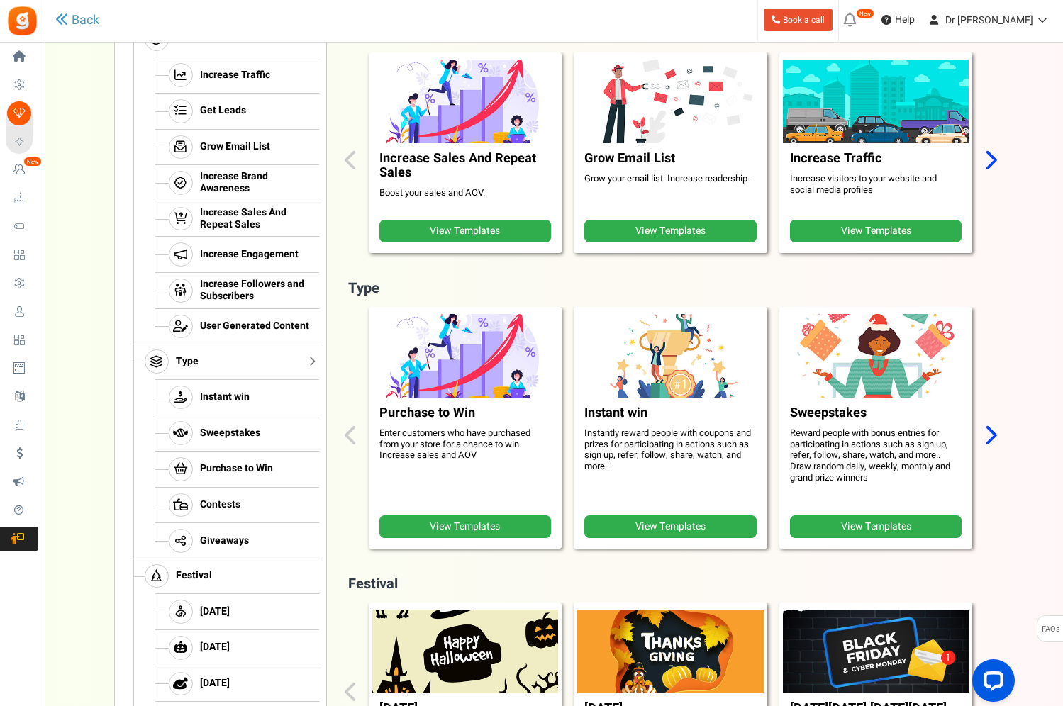
scroll to position [239, 0]
